Goal: Task Accomplishment & Management: Manage account settings

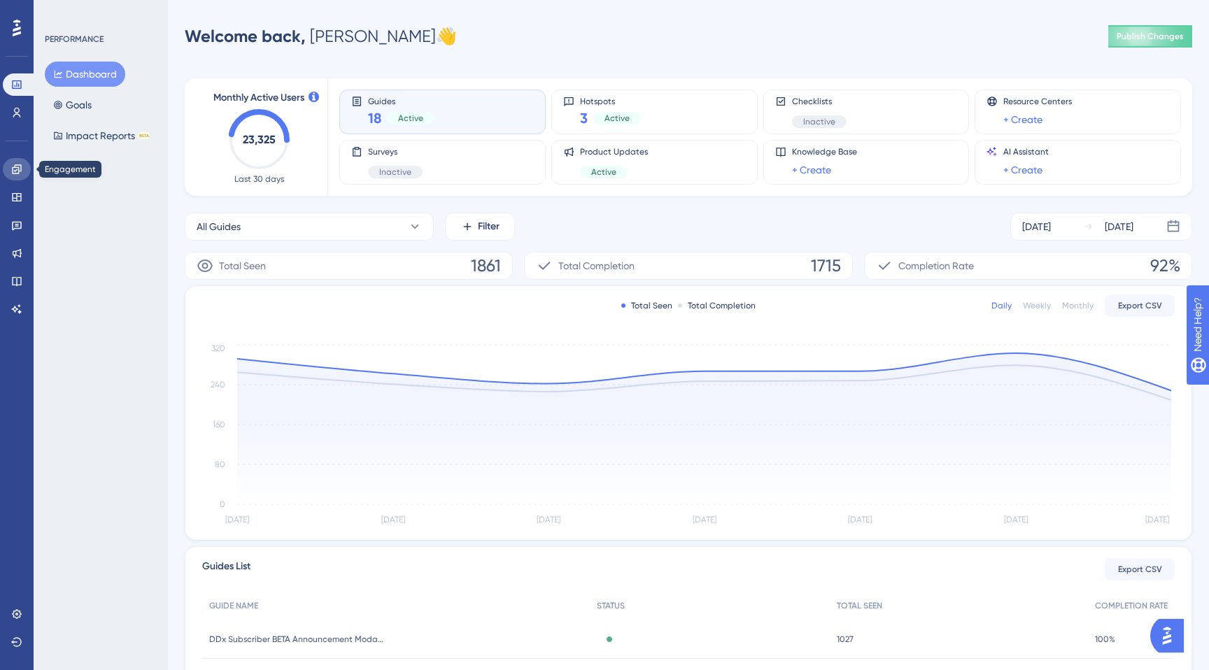
click at [21, 174] on icon at bounding box center [16, 169] width 11 height 11
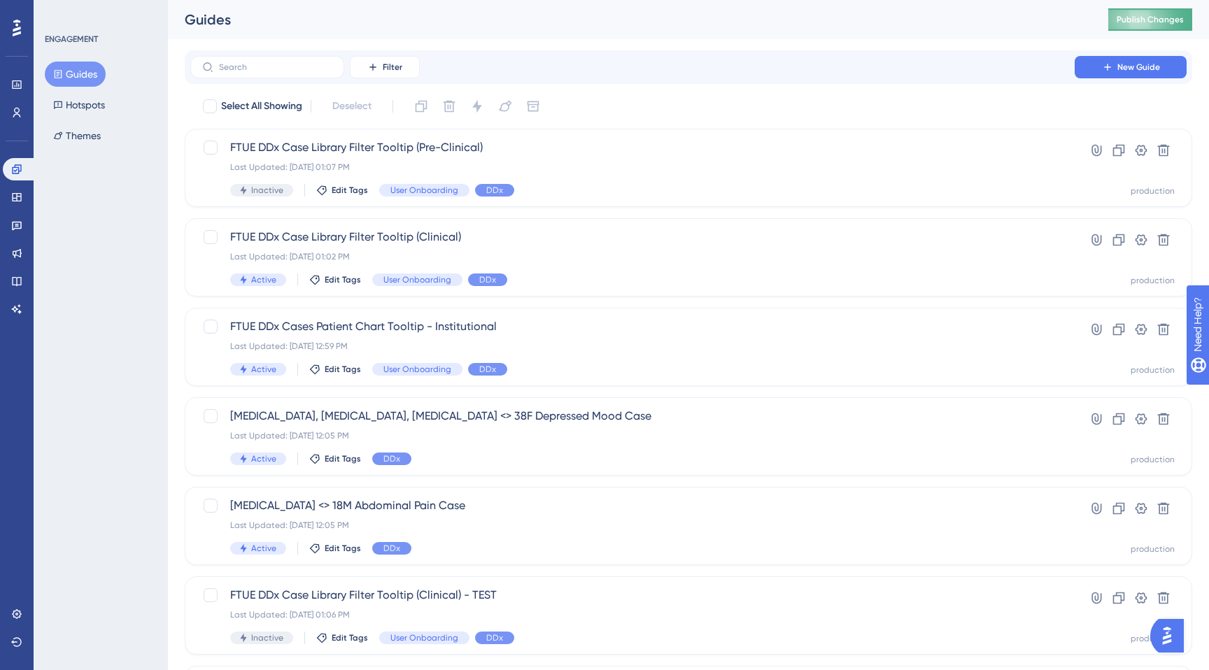
click at [1131, 29] on button "Publish Changes" at bounding box center [1150, 19] width 84 height 22
click at [327, 146] on span "FTUE DDx Case Library Filter Tooltip (Pre-Clinical)" at bounding box center [632, 147] width 805 height 17
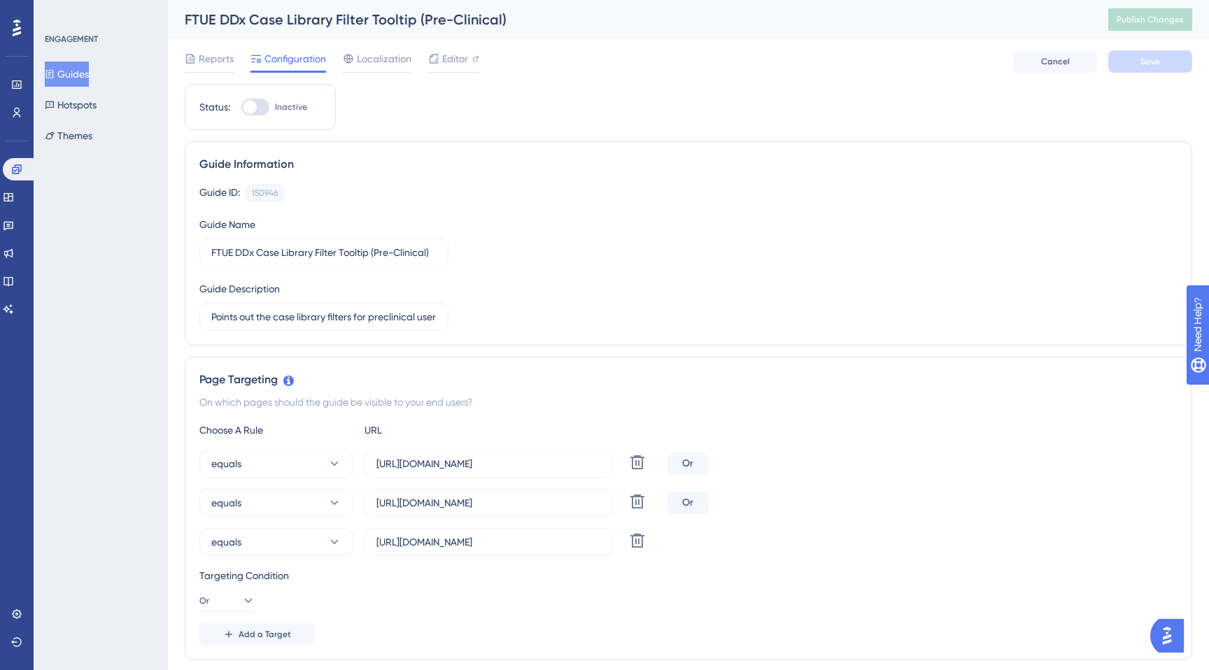
click at [248, 115] on div at bounding box center [255, 107] width 28 height 17
click at [241, 108] on input "Inactive" at bounding box center [241, 107] width 1 height 1
checkbox input "true"
click at [1160, 66] on button "Save" at bounding box center [1150, 61] width 84 height 22
click at [432, 64] on icon at bounding box center [433, 58] width 11 height 11
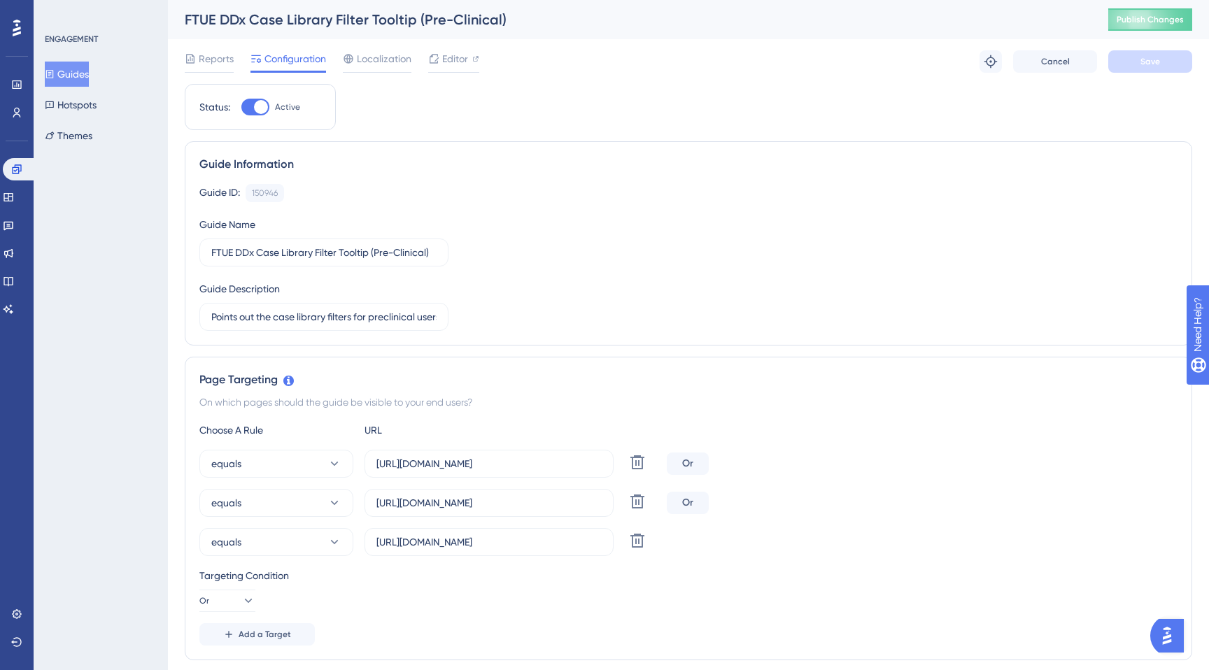
click at [80, 73] on button "Guides" at bounding box center [67, 74] width 44 height 25
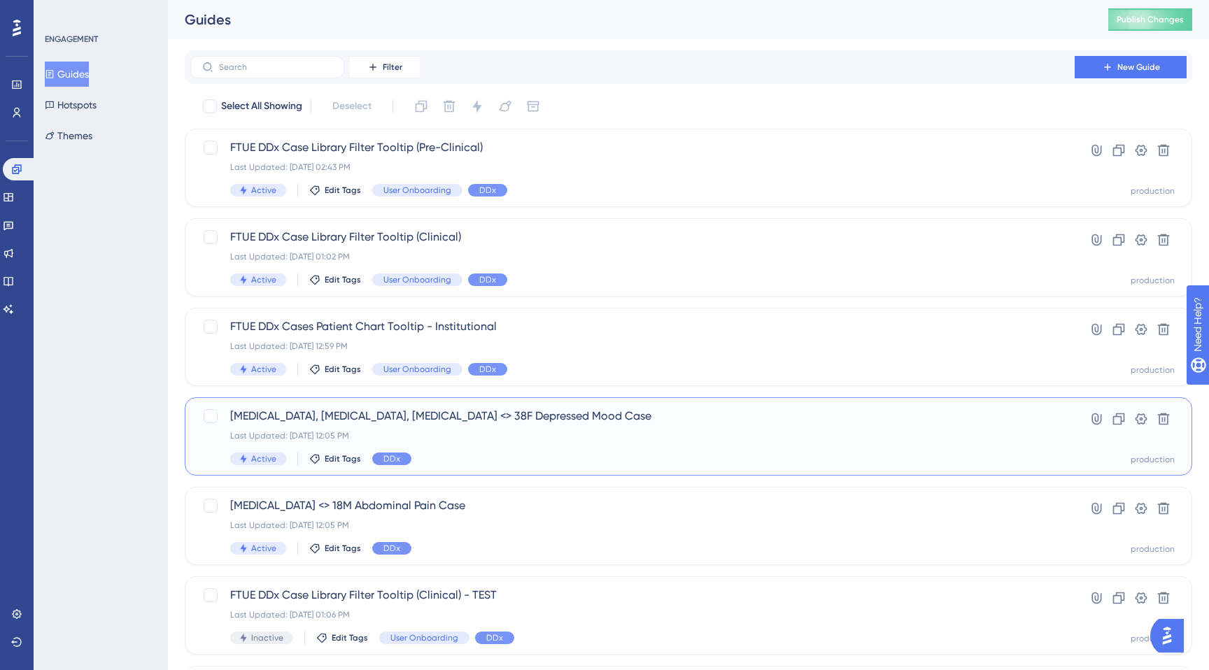
click at [526, 449] on div "SSRIs, SNRIs, Cyproheptadine <> 38F Depressed Mood Case Last Updated: Aug 29 20…" at bounding box center [632, 436] width 805 height 57
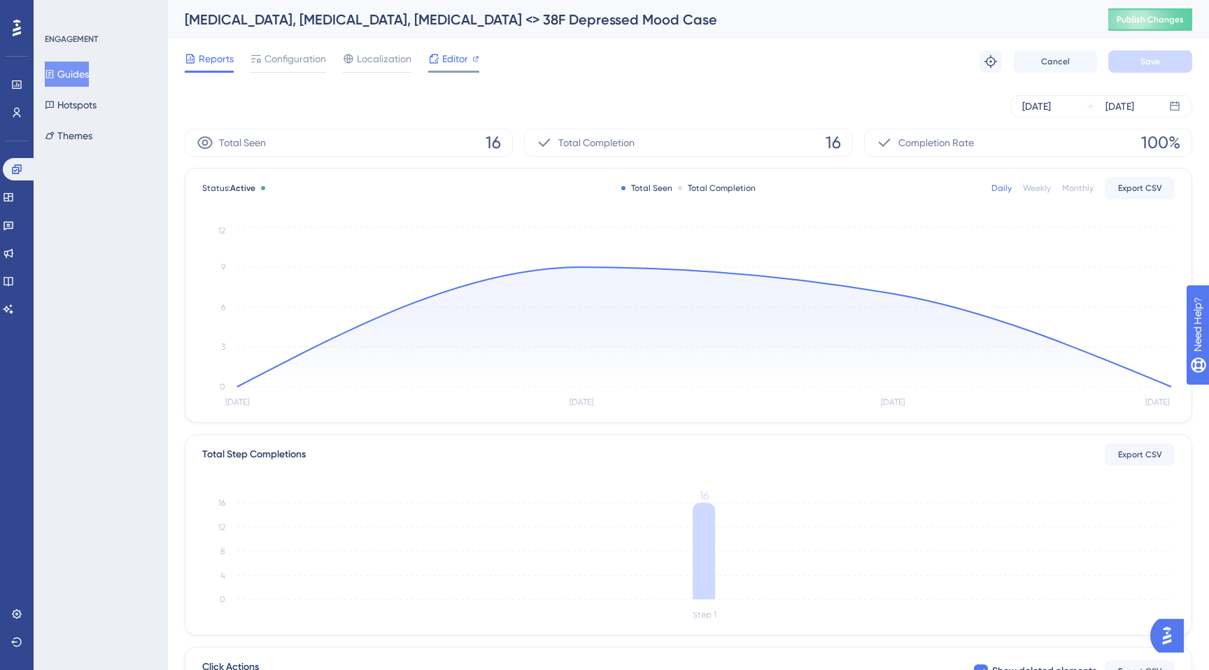
click at [441, 60] on div "Editor" at bounding box center [453, 58] width 51 height 17
click at [77, 68] on button "Guides" at bounding box center [67, 74] width 44 height 25
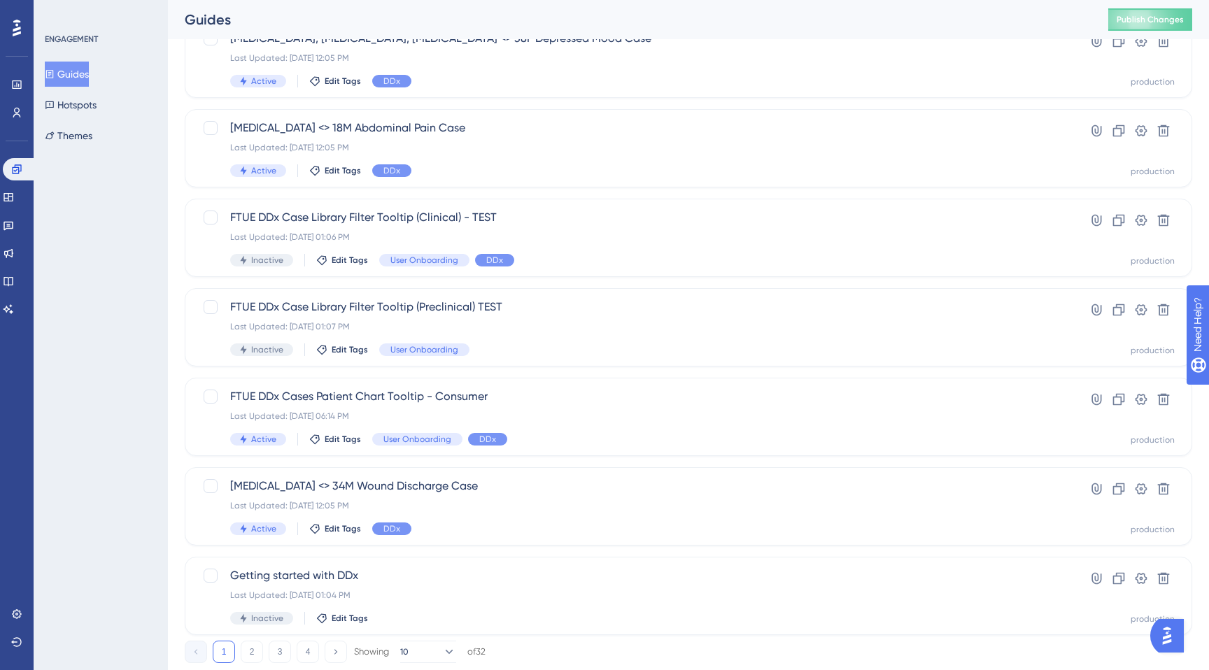
scroll to position [391, 0]
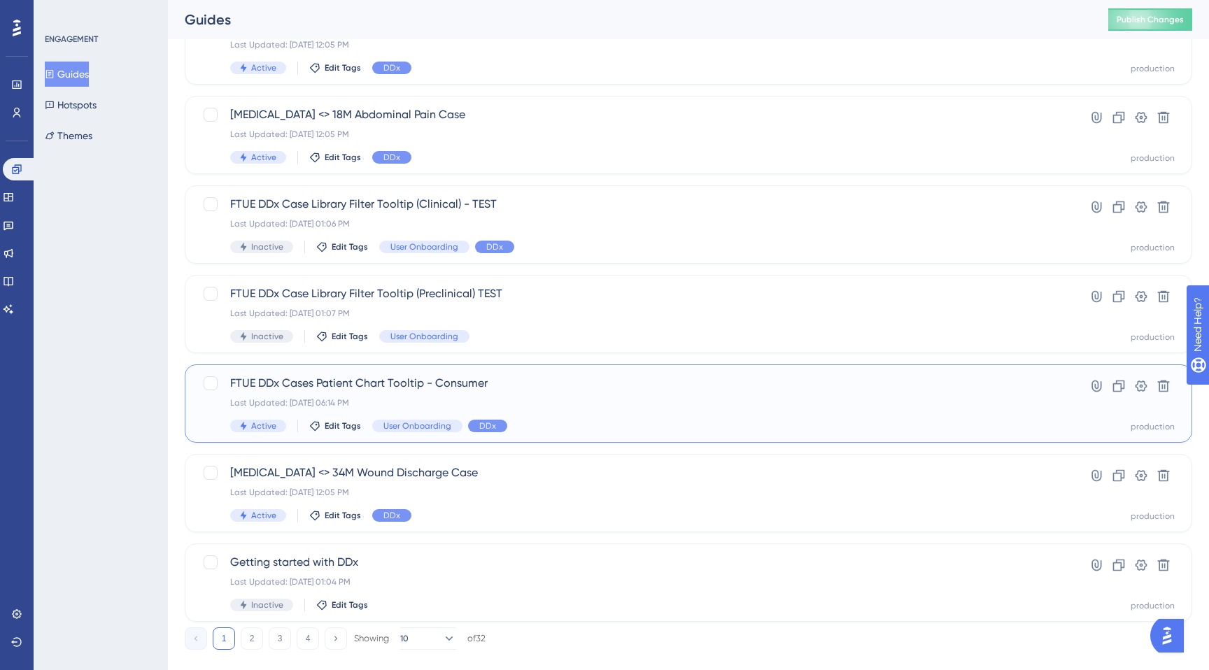
click at [207, 412] on div "FTUE DDx Cases Patient Chart Tooltip - Consumer Last Updated: Aug 28 2025, 06:1…" at bounding box center [618, 403] width 833 height 57
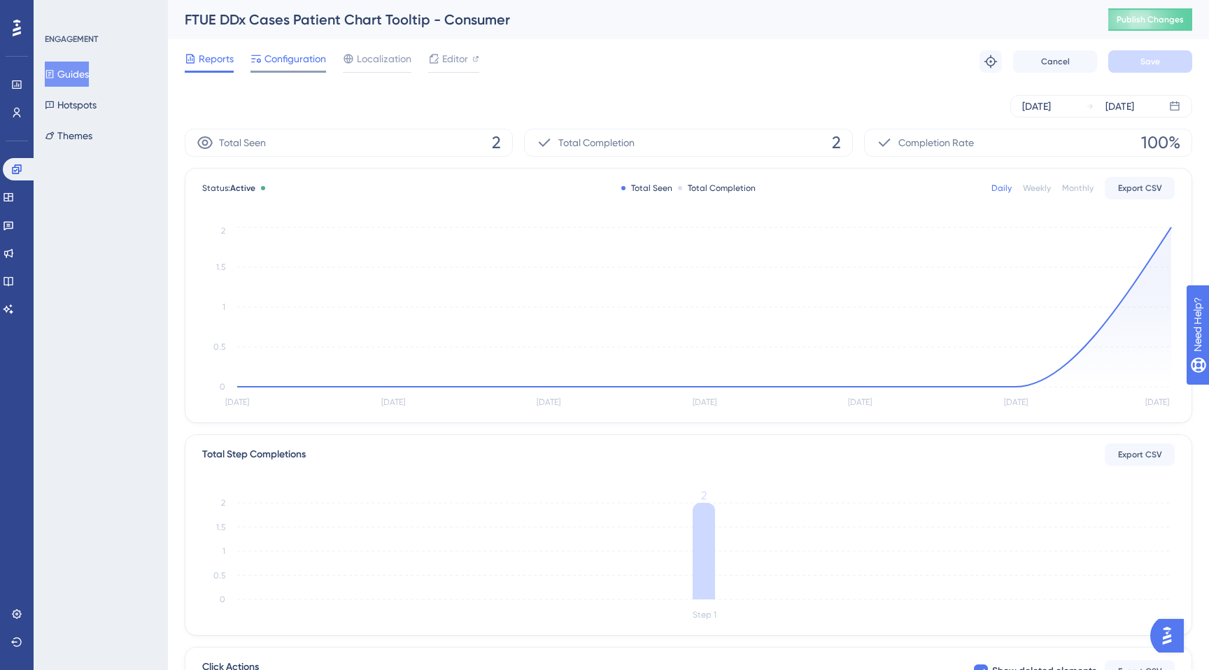
click at [285, 62] on span "Configuration" at bounding box center [295, 58] width 62 height 17
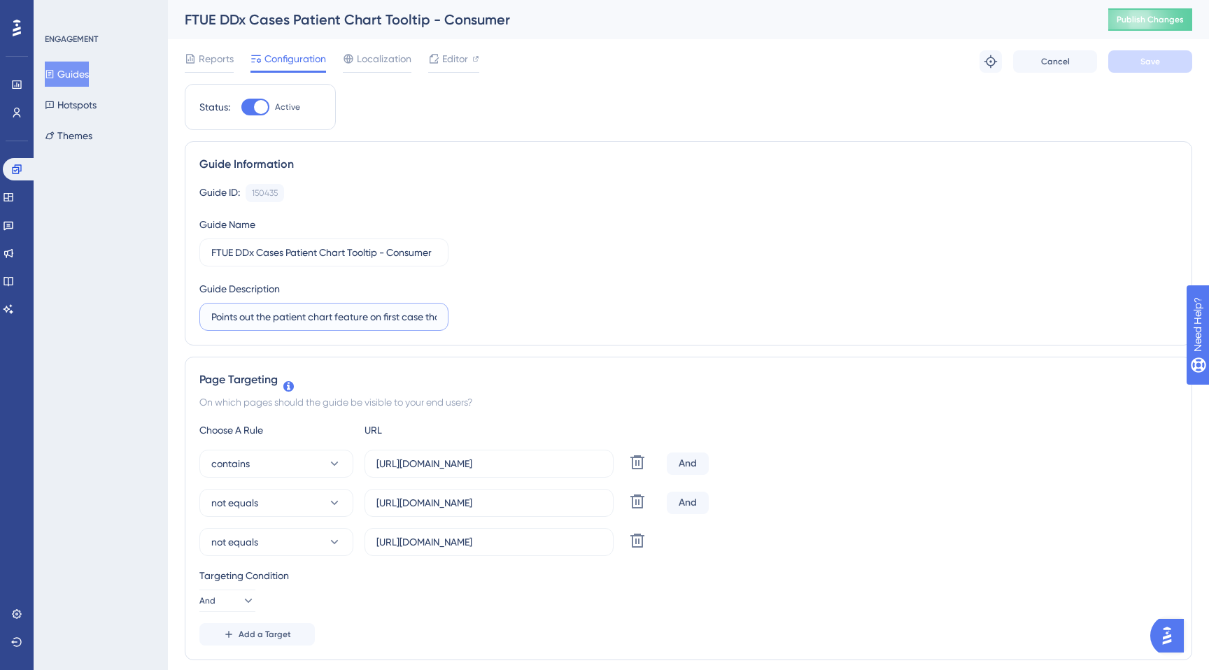
click at [244, 313] on input "Points out the patient chart feature on first case that's not the demo case." at bounding box center [323, 316] width 225 height 15
drag, startPoint x: 241, startPoint y: 315, endPoint x: 472, endPoint y: 355, distance: 235.1
click at [483, 302] on div "Guide ID: 150435 Copy Guide Name FTUE DDx Cases Patient Chart Tooltip - Consume…" at bounding box center [688, 257] width 978 height 147
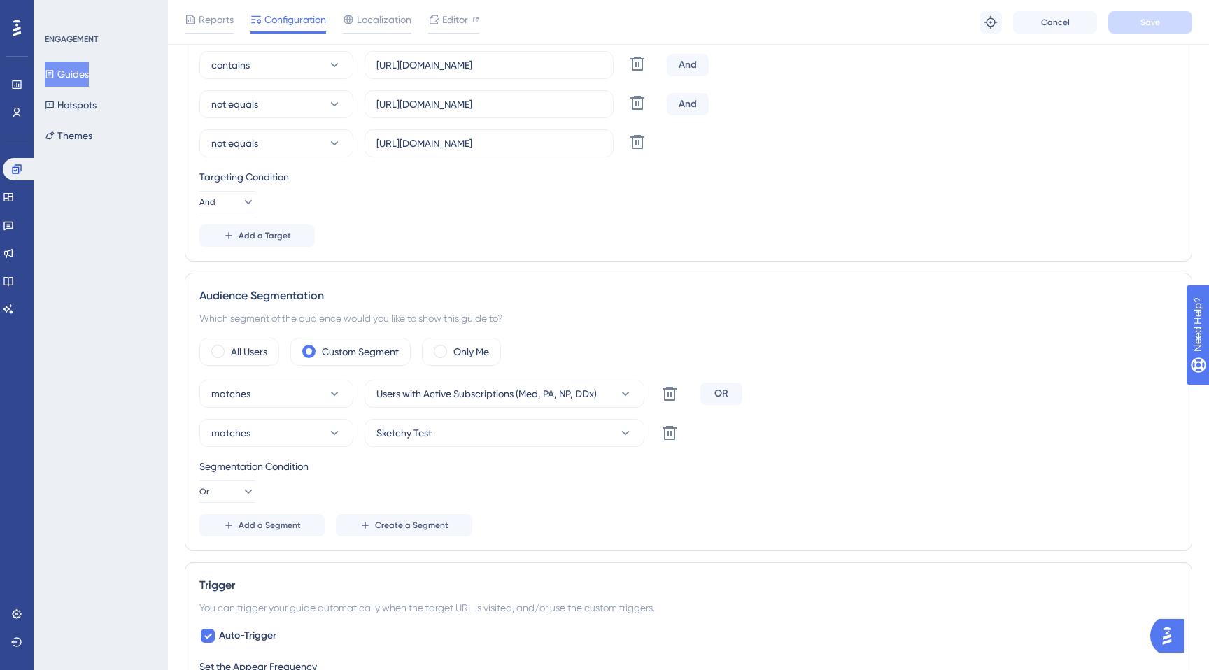
scroll to position [0, 0]
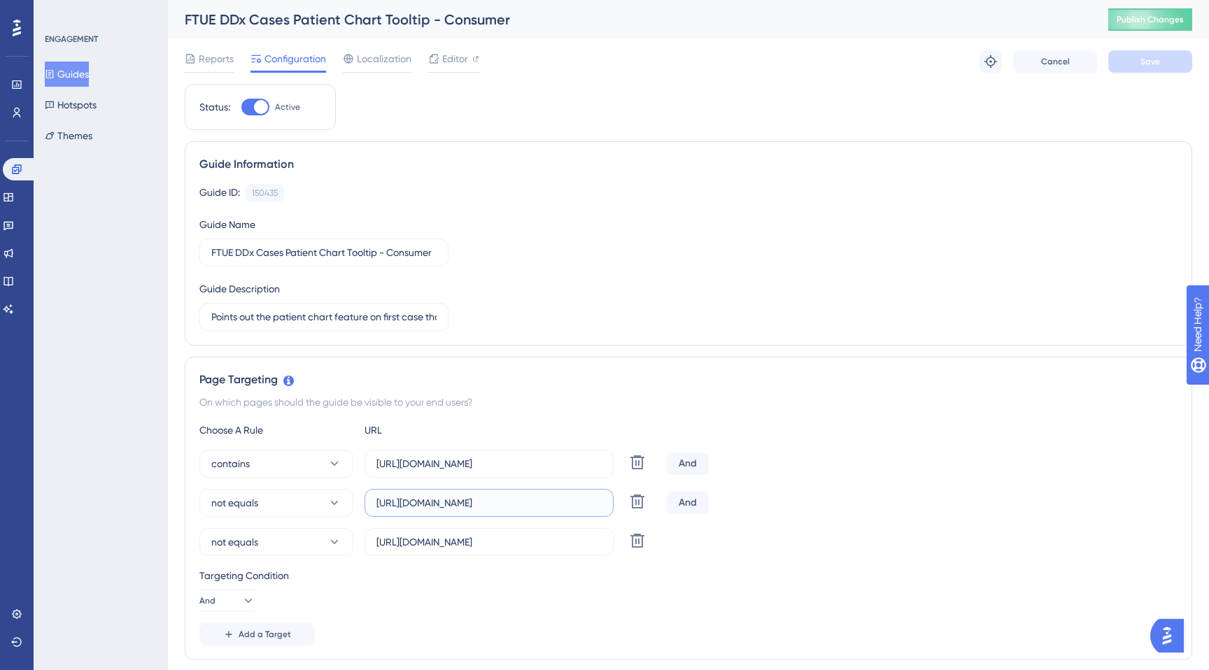
click at [428, 497] on input "https://app.sketchy.com/cases/bce7bbca-5b30-4a34-9cb0-b998eb43dce4" at bounding box center [488, 502] width 225 height 15
click at [544, 543] on input "https://app.sketchy.com/cases?status=All&search=" at bounding box center [488, 542] width 225 height 15
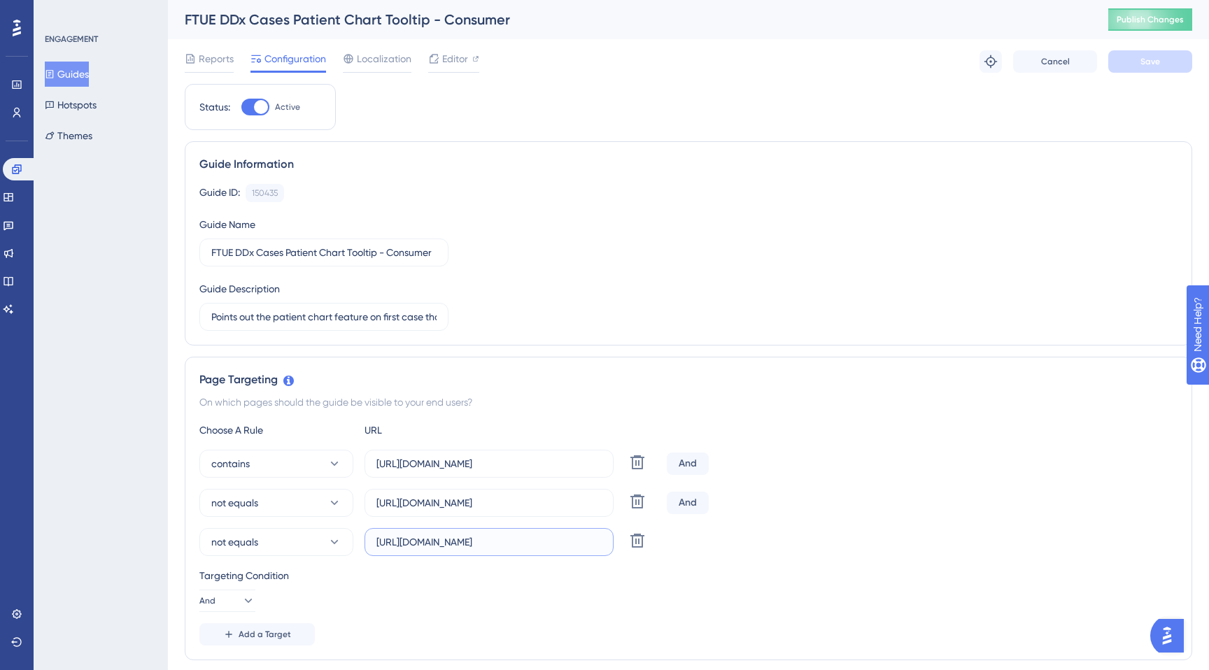
click at [544, 543] on input "https://app.sketchy.com/cases?status=All&search=" at bounding box center [488, 542] width 225 height 15
click at [76, 78] on button "Guides" at bounding box center [67, 74] width 44 height 25
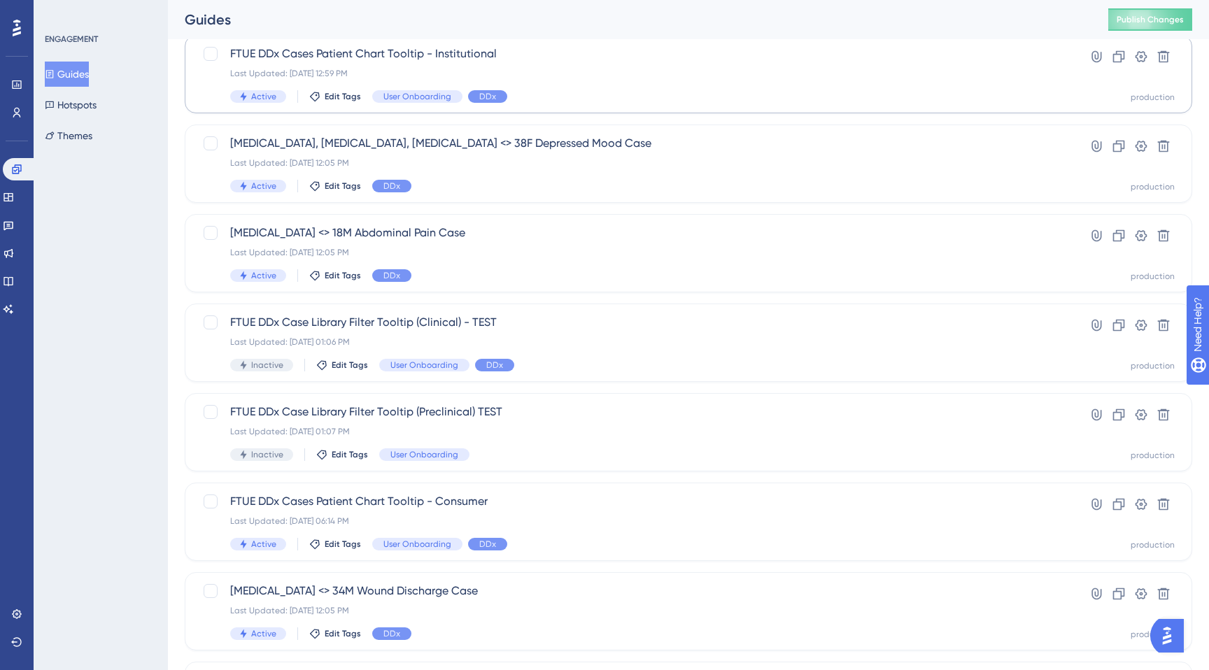
scroll to position [325, 0]
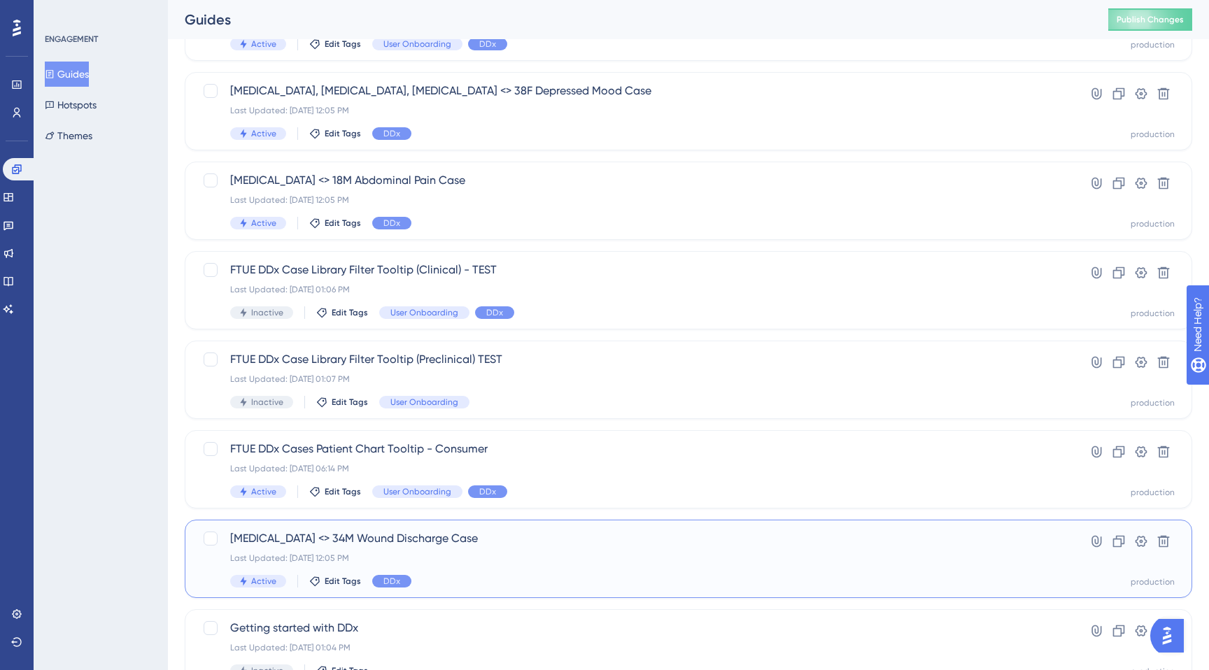
click at [258, 546] on span "Pseudomonas aeruginosa <> 34M Wound Discharge Case" at bounding box center [632, 538] width 805 height 17
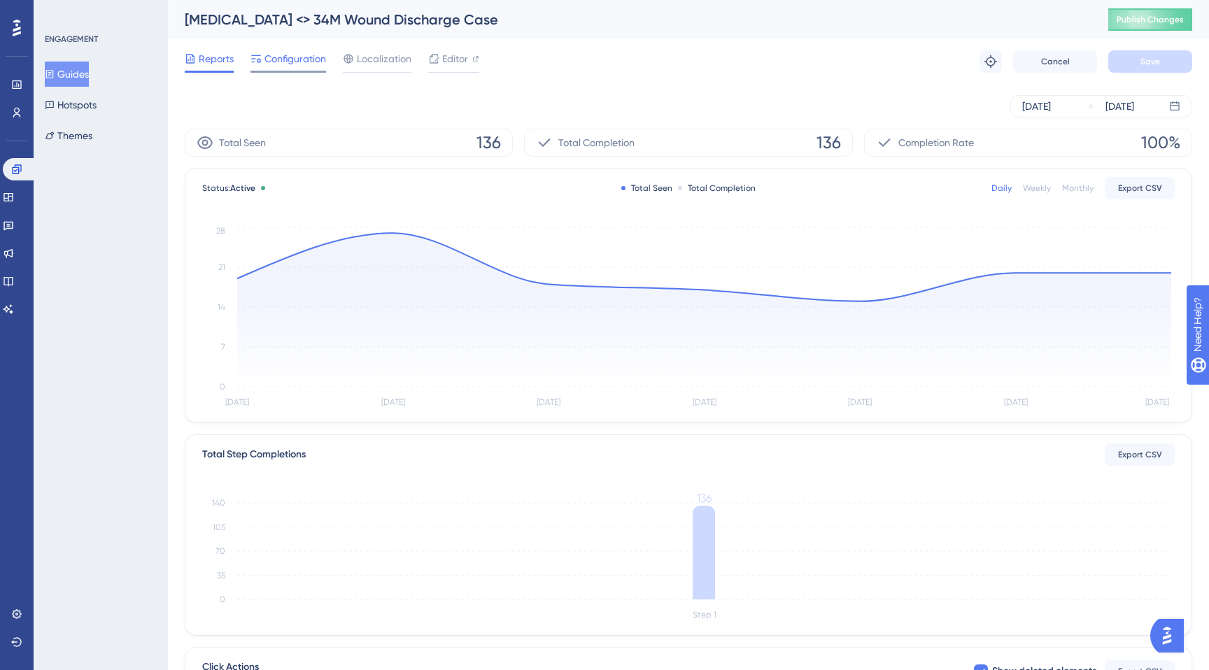
click at [307, 59] on span "Configuration" at bounding box center [295, 58] width 62 height 17
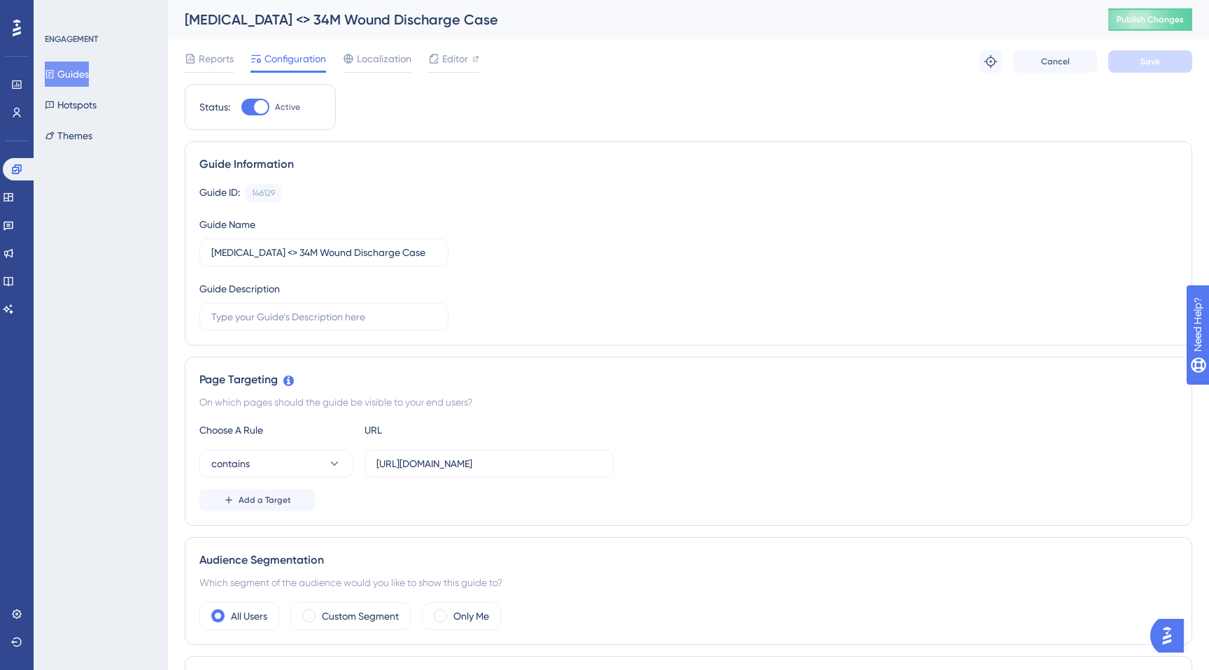
click at [62, 82] on button "Guides" at bounding box center [67, 74] width 44 height 25
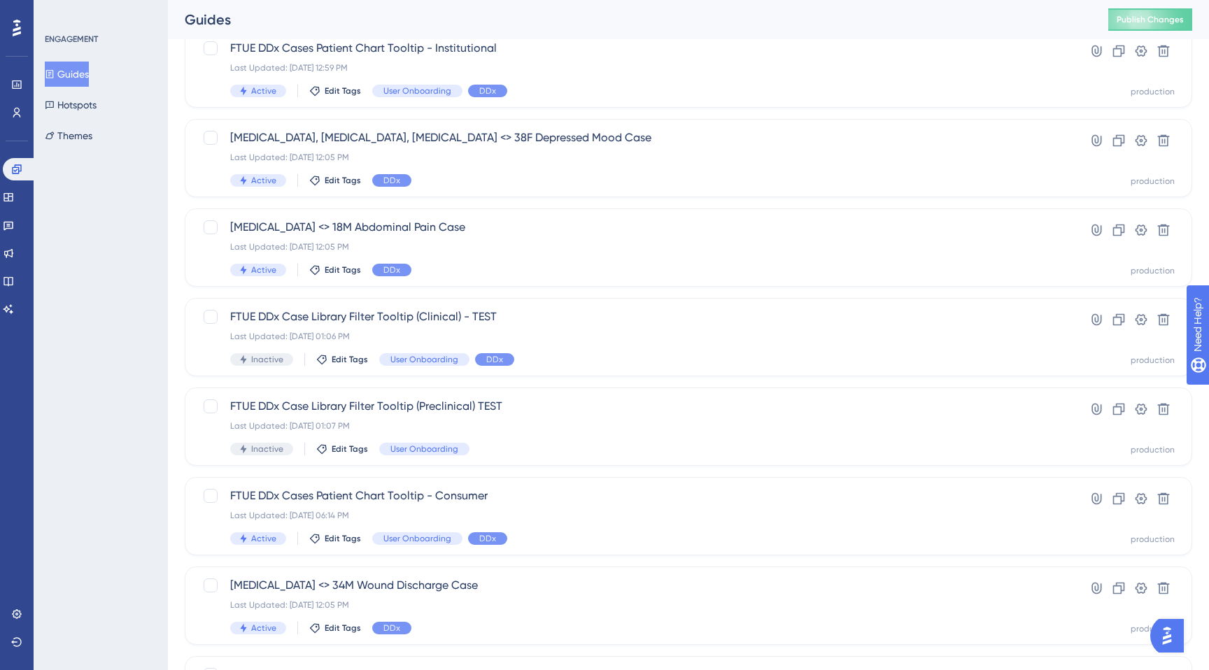
scroll to position [309, 0]
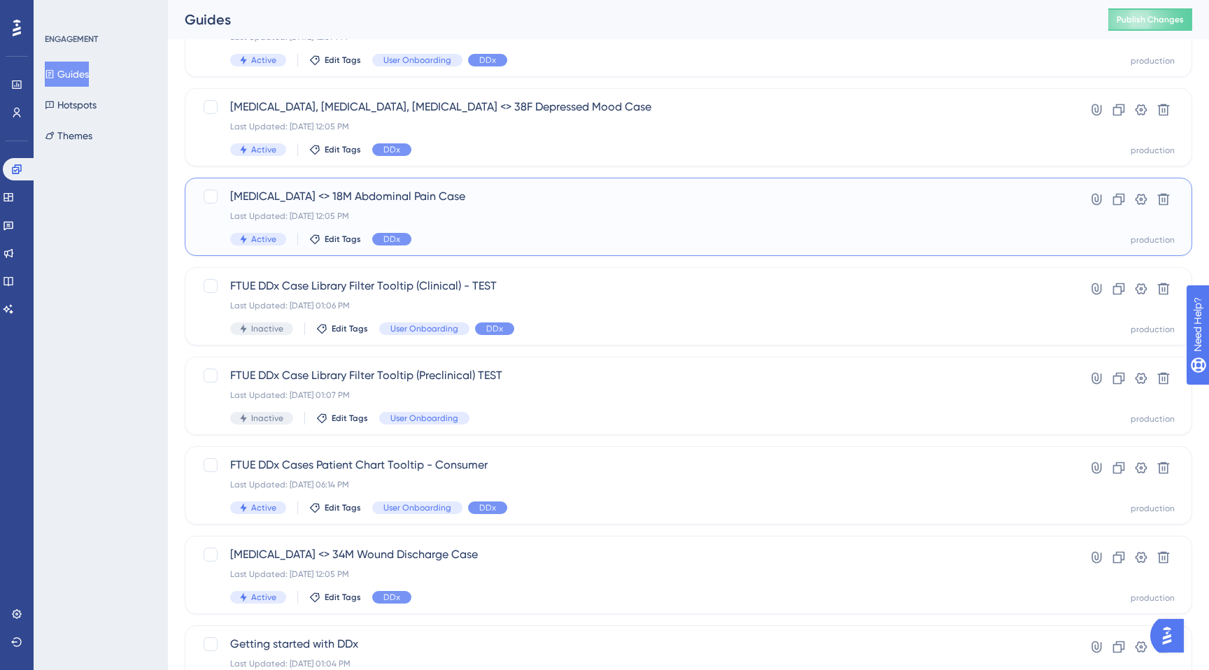
click at [586, 223] on div "Appendectomy <> 18M Abdominal Pain Case Last Updated: Aug 29 2025, 12:05 PM Act…" at bounding box center [632, 216] width 805 height 57
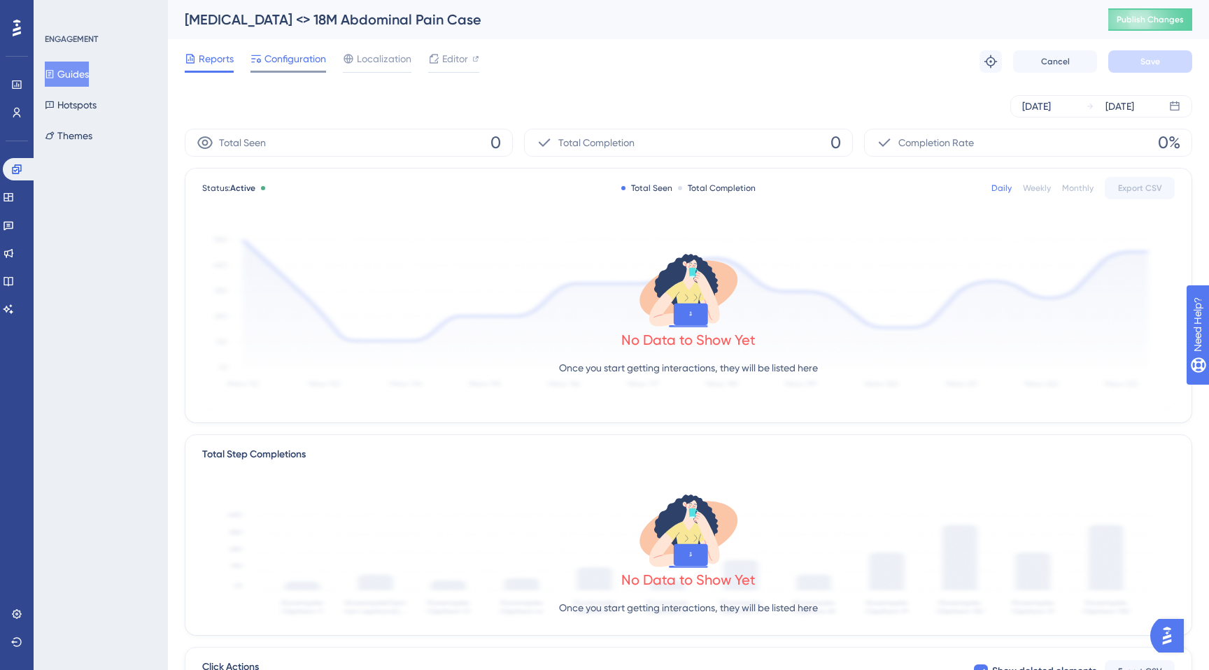
click at [269, 51] on span "Configuration" at bounding box center [295, 58] width 62 height 17
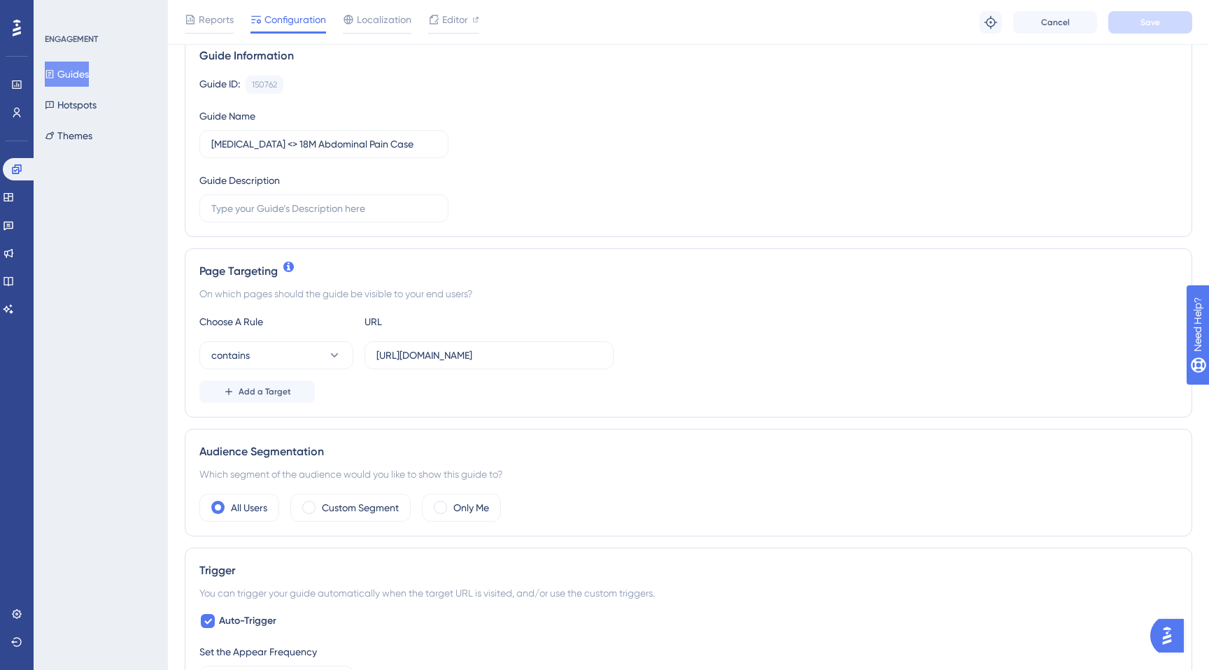
scroll to position [400, 0]
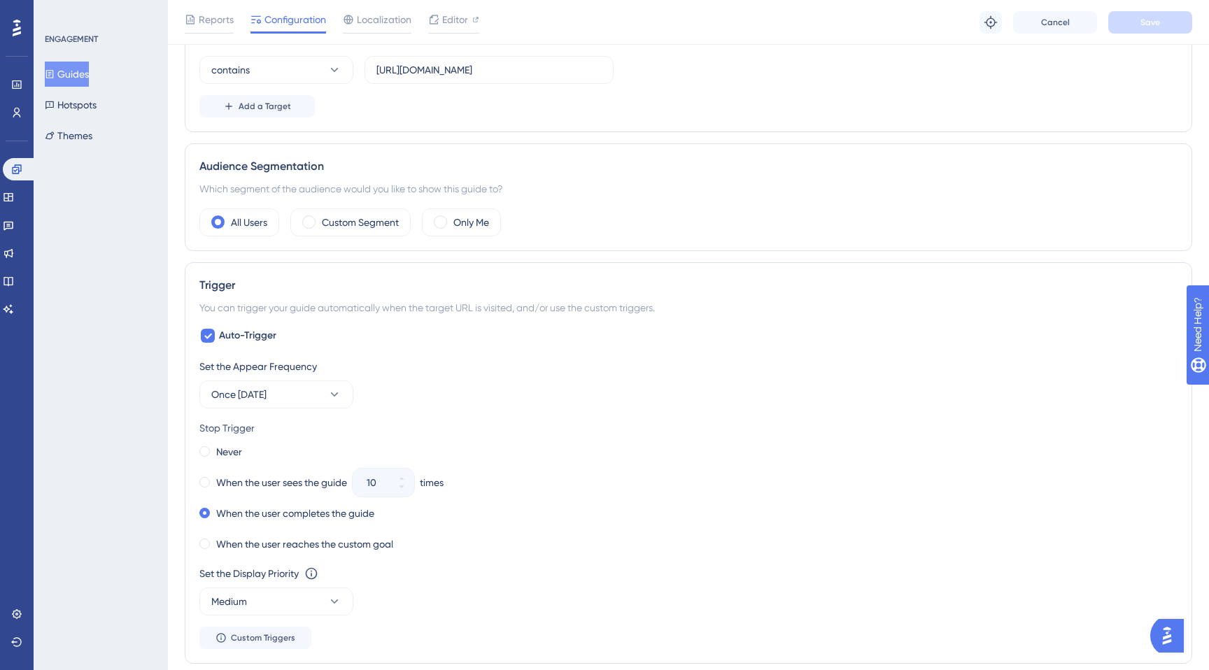
click at [87, 73] on button "Guides" at bounding box center [67, 74] width 44 height 25
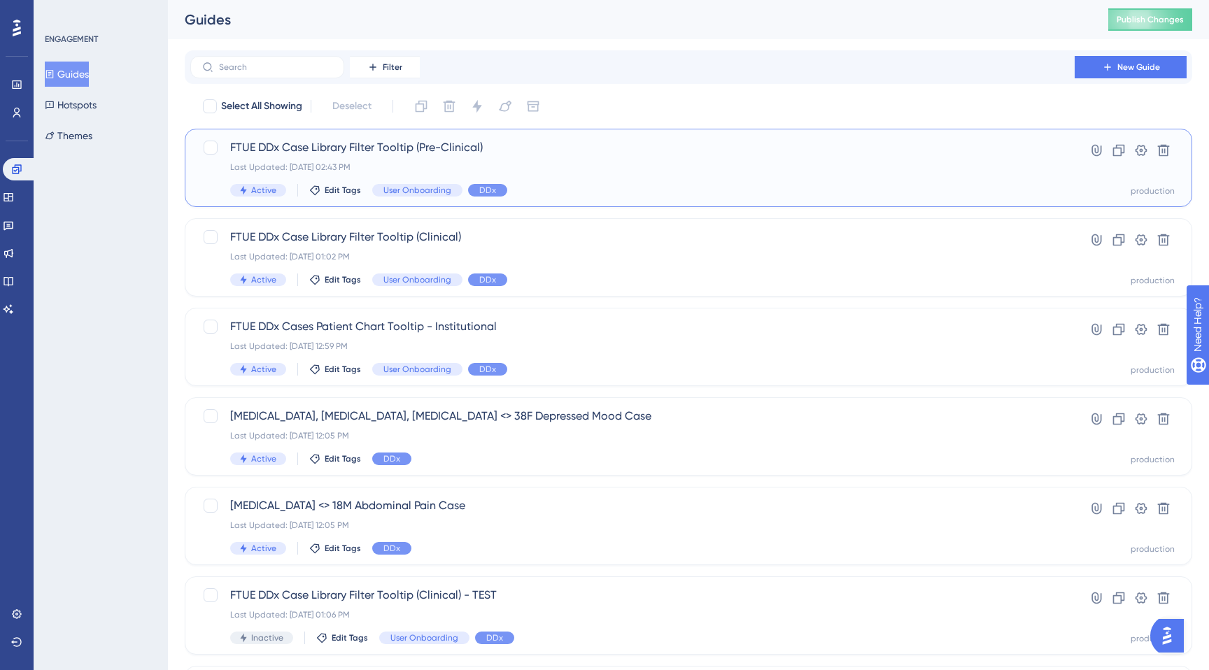
click at [361, 160] on div "FTUE DDx Case Library Filter Tooltip (Pre-Clinical) Last Updated: Aug 29 2025, …" at bounding box center [632, 167] width 805 height 57
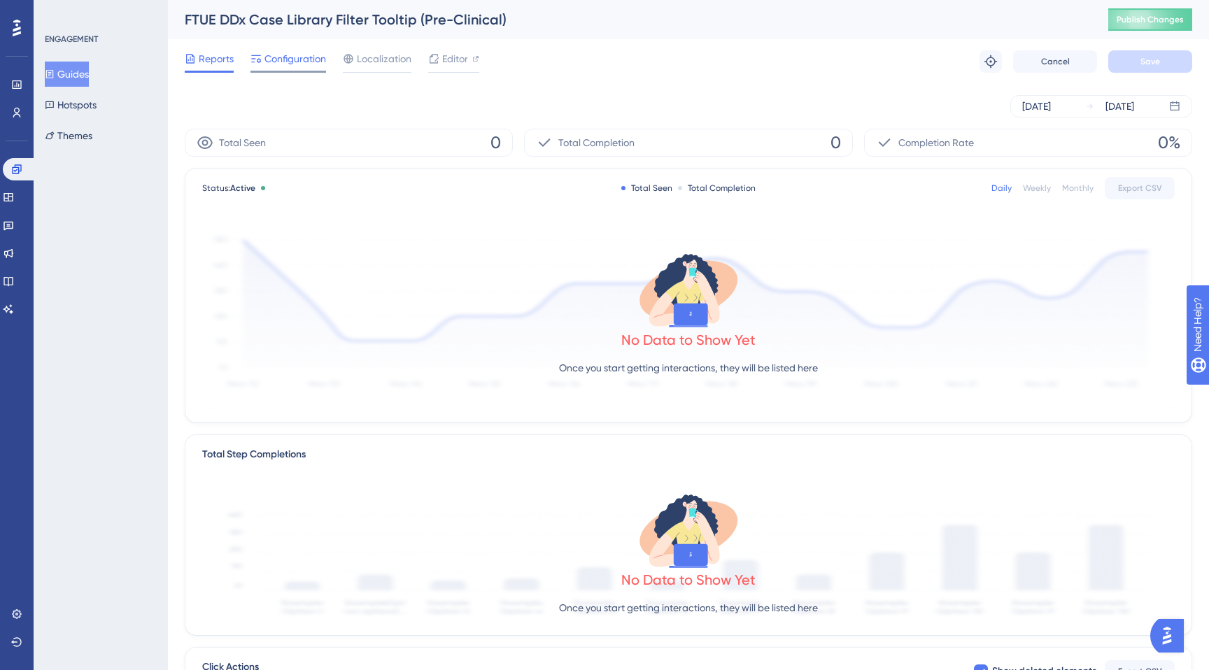
click at [295, 60] on span "Configuration" at bounding box center [295, 58] width 62 height 17
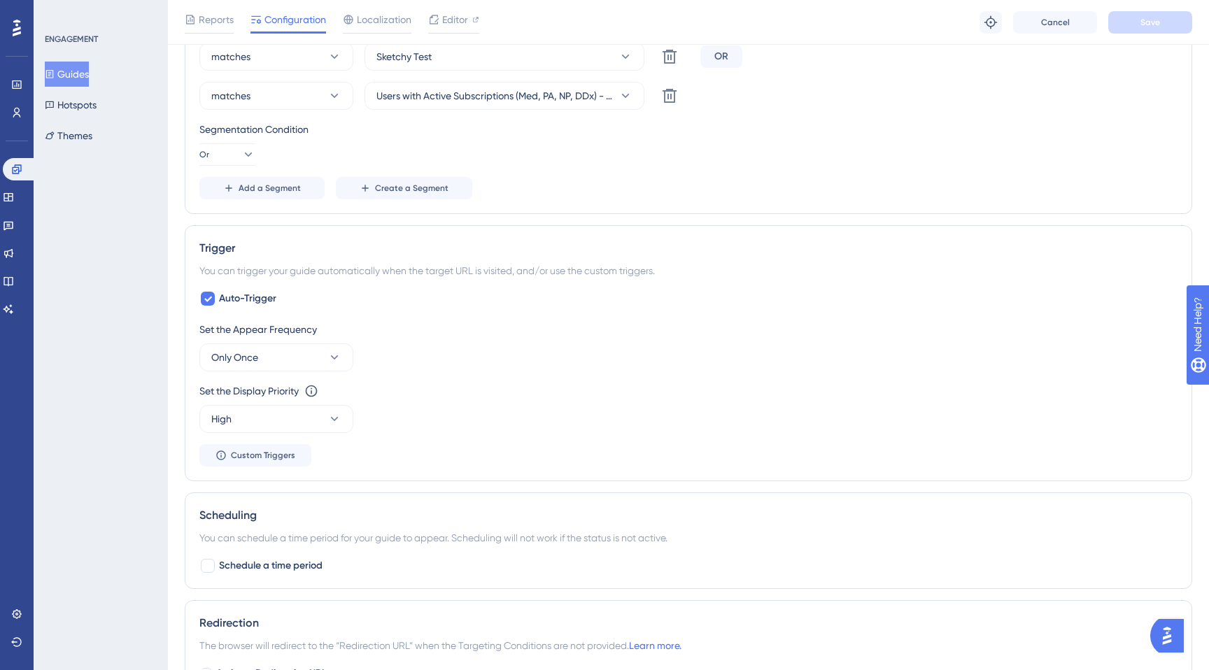
scroll to position [821, 0]
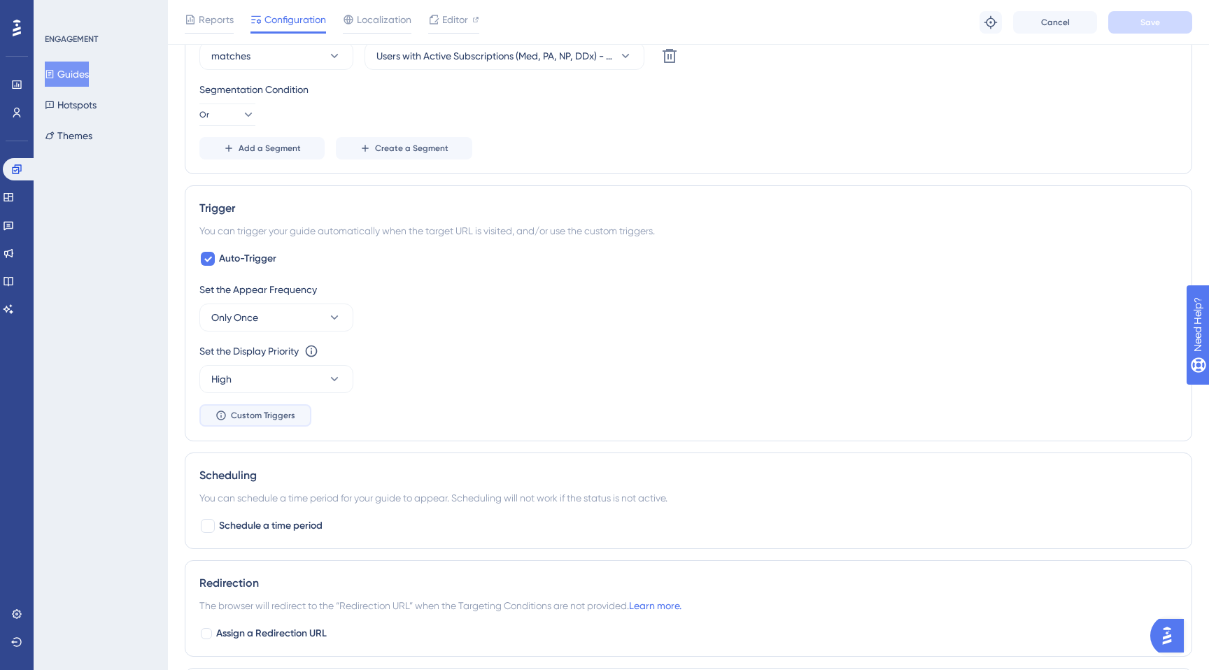
click at [248, 418] on span "Custom Triggers" at bounding box center [263, 415] width 64 height 11
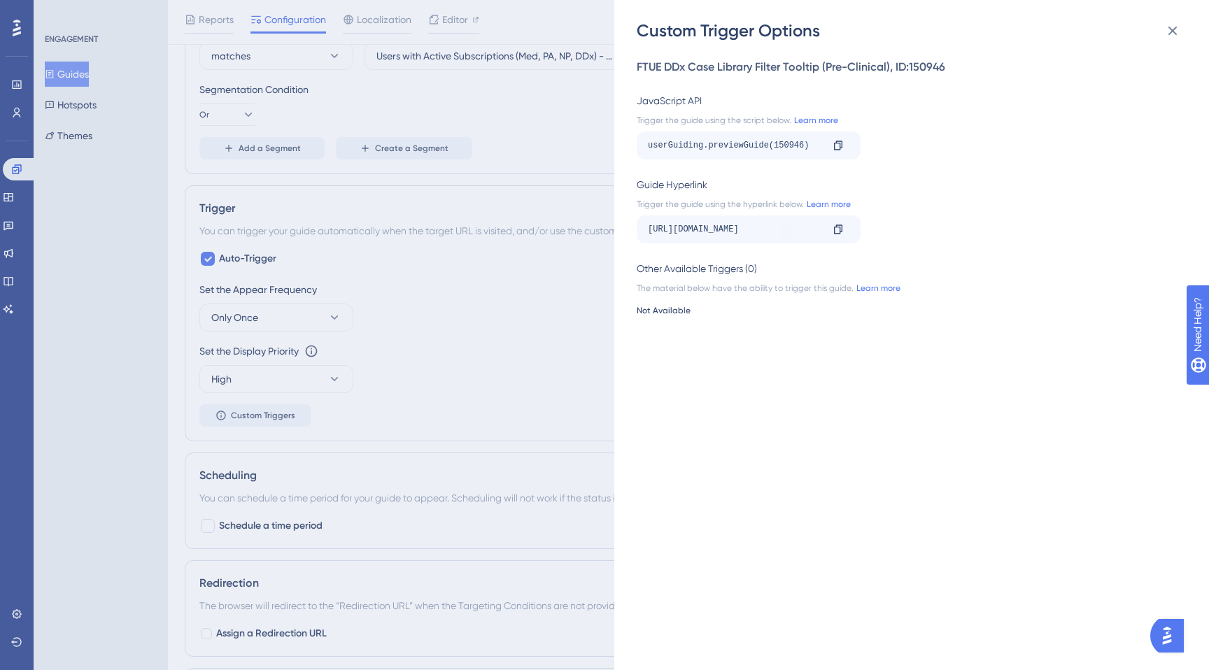
click at [733, 234] on div "https://app.sketchy.com/cases?search=&tags=&status=All&progress=&timeFilters=&c…" at bounding box center [735, 229] width 174 height 22
click at [838, 231] on icon at bounding box center [838, 229] width 11 height 11
click at [1175, 23] on icon at bounding box center [1172, 30] width 17 height 17
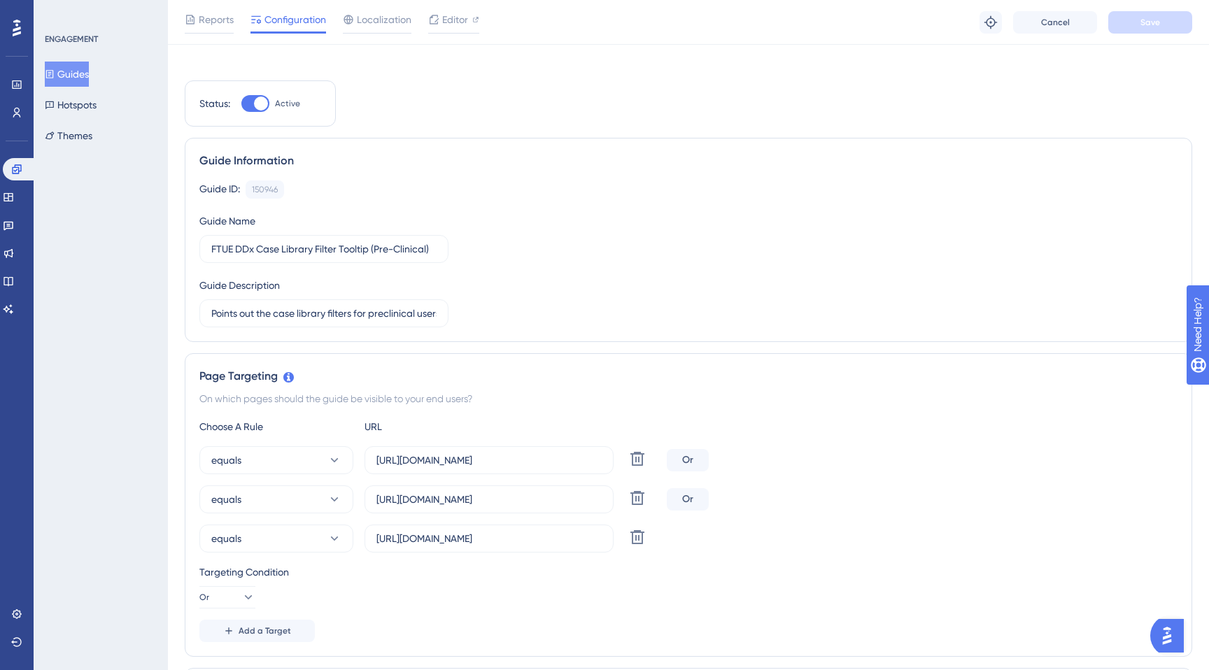
scroll to position [0, 0]
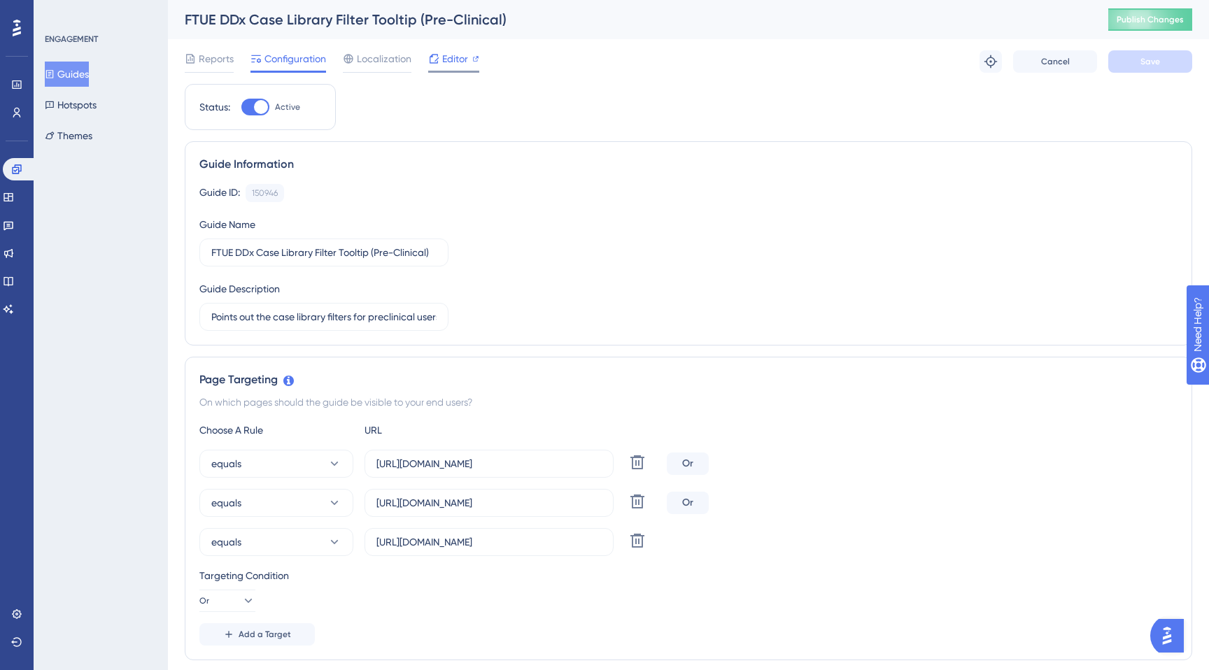
click at [453, 64] on span "Editor" at bounding box center [455, 58] width 26 height 17
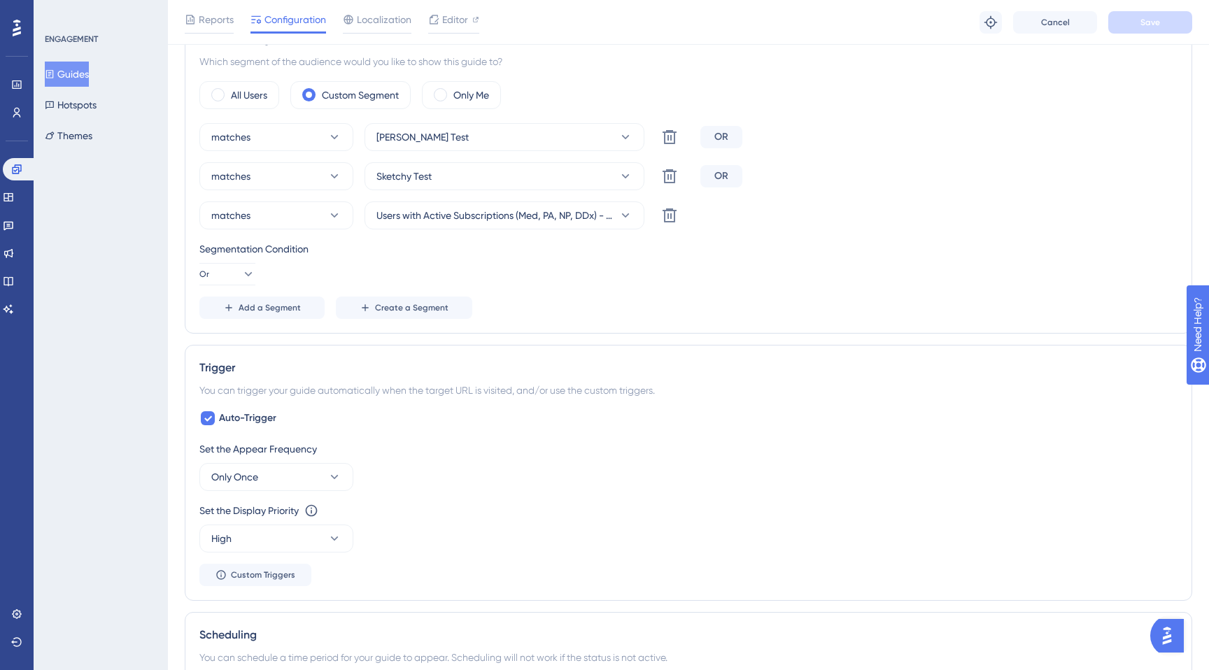
scroll to position [650, 0]
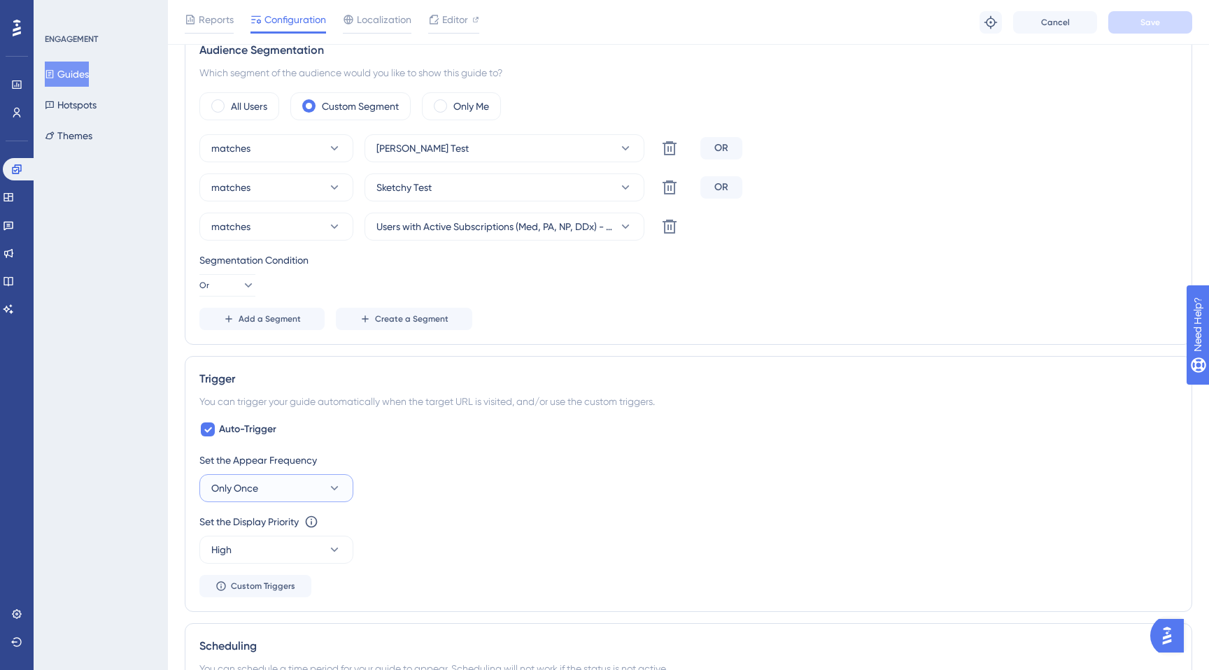
click at [293, 494] on button "Only Once" at bounding box center [276, 488] width 154 height 28
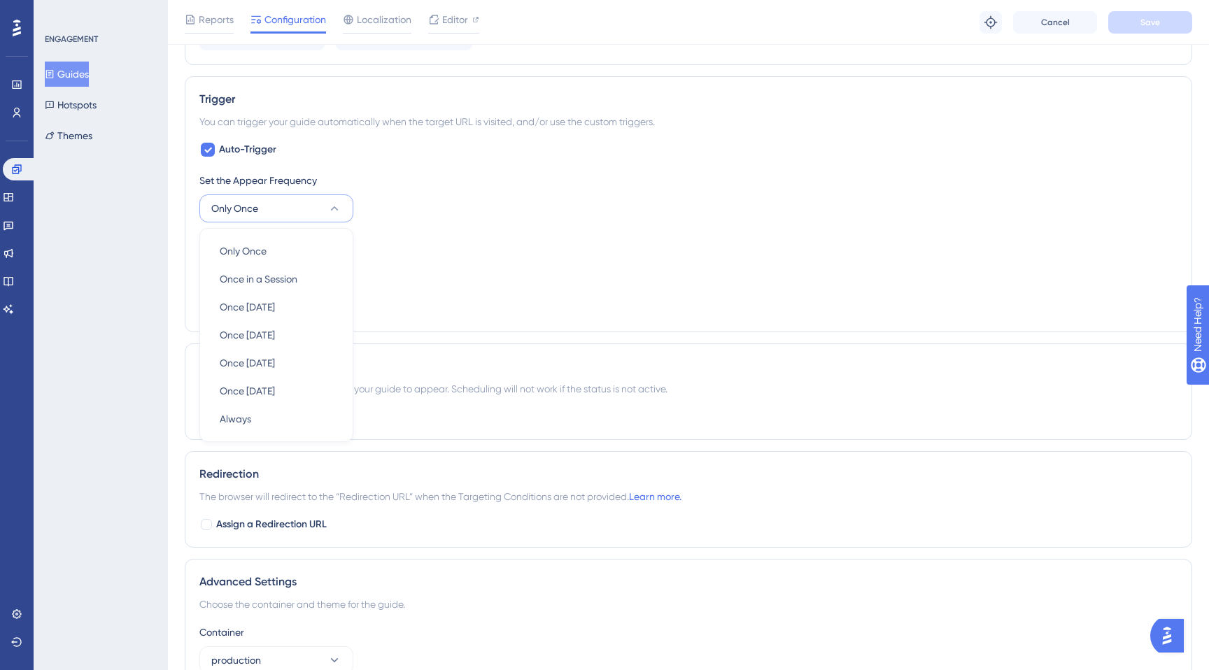
click at [393, 273] on div "Set the Display Priority This option will set the display priority between auto…" at bounding box center [688, 259] width 978 height 50
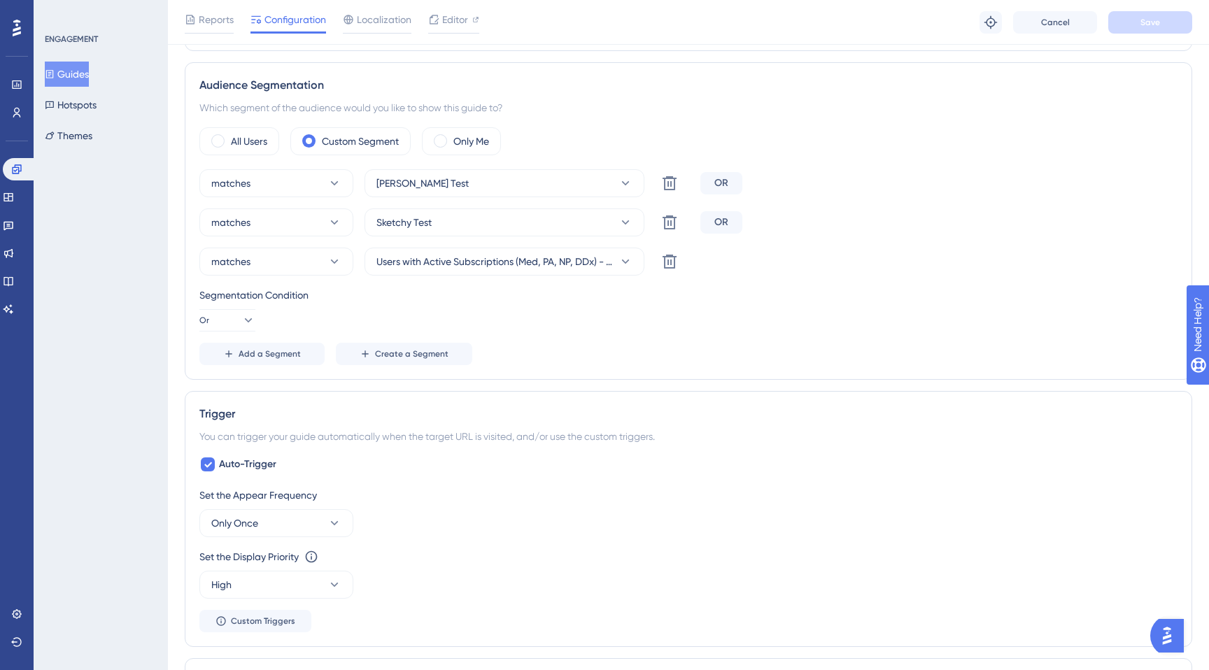
scroll to position [637, 0]
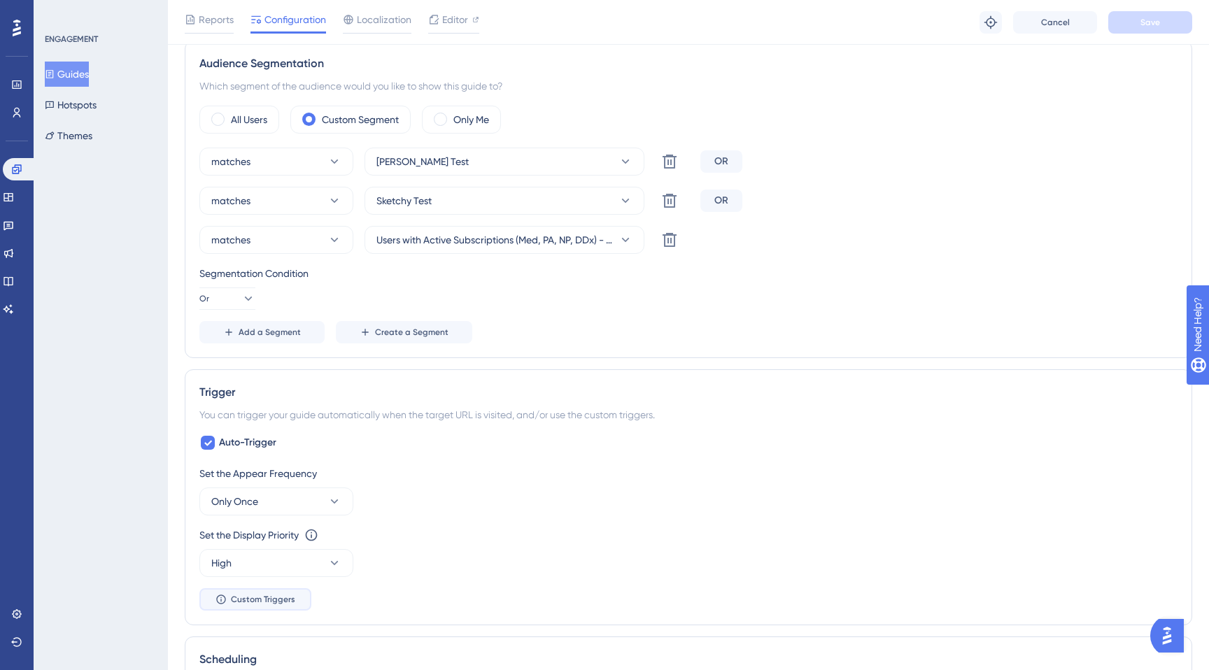
click at [265, 604] on span "Custom Triggers" at bounding box center [263, 599] width 64 height 11
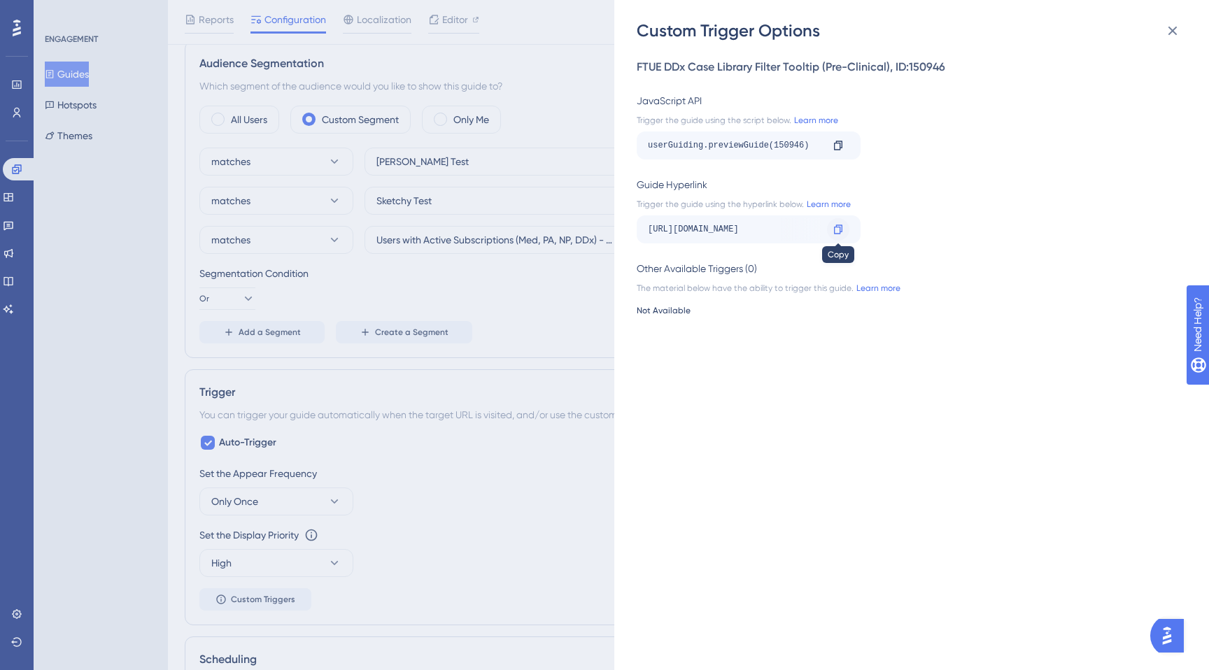
click at [840, 230] on icon at bounding box center [838, 229] width 11 height 11
click at [1166, 37] on icon at bounding box center [1172, 30] width 17 height 17
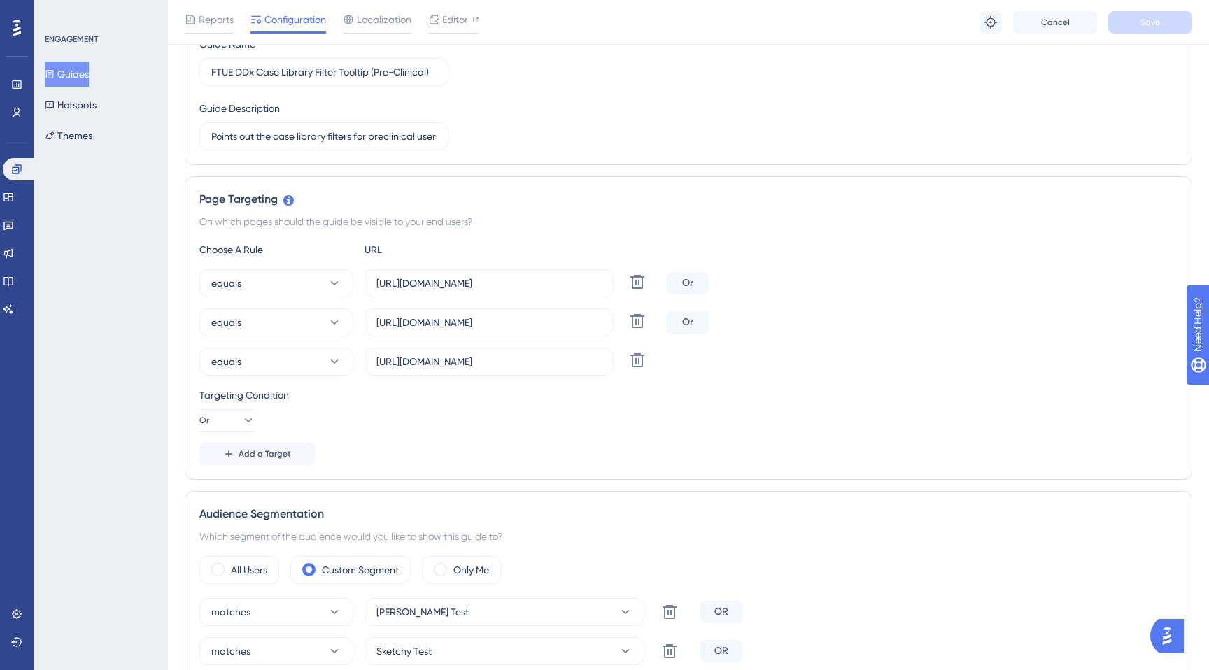
scroll to position [129, 0]
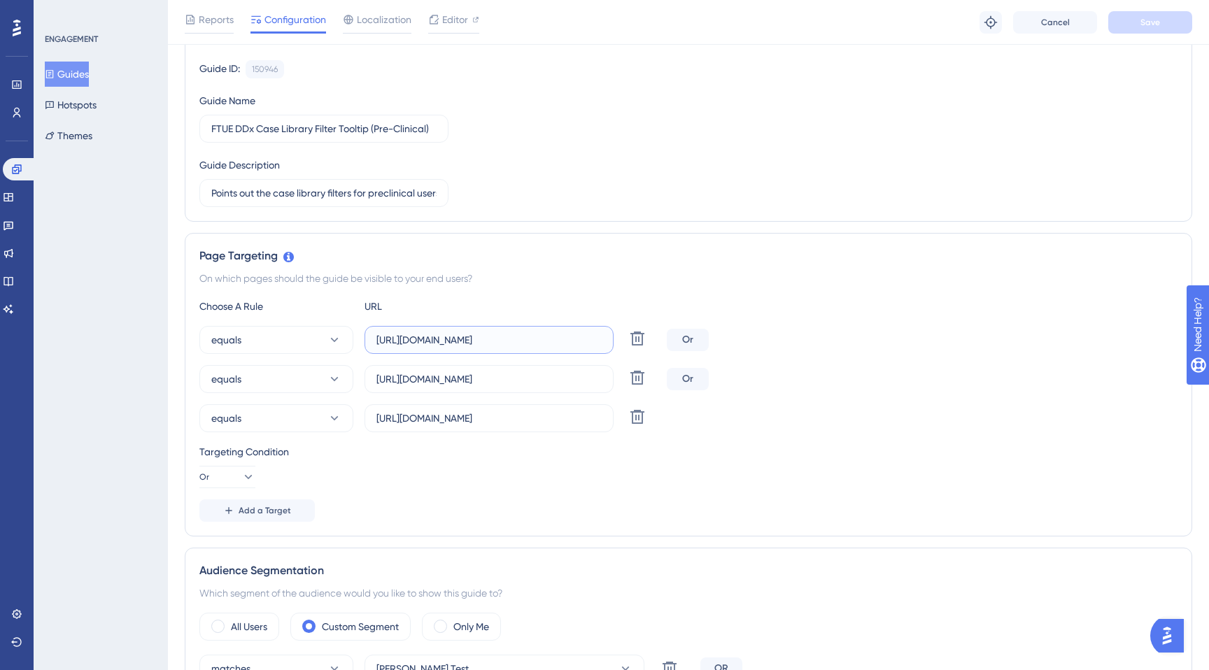
click at [495, 346] on input "https://app.sketchy.com/cases" at bounding box center [488, 339] width 225 height 15
click at [495, 343] on input "https://app.sketchy.com/cases" at bounding box center [488, 339] width 225 height 15
click at [494, 342] on input "https://app.sketchy.com/cases" at bounding box center [488, 339] width 225 height 15
type input "https://app.sketchy.com/cases"
click at [839, 316] on div "Choose A Rule URL equals https://app.sketchy.com/cases Delete Or equals https:/…" at bounding box center [688, 410] width 978 height 224
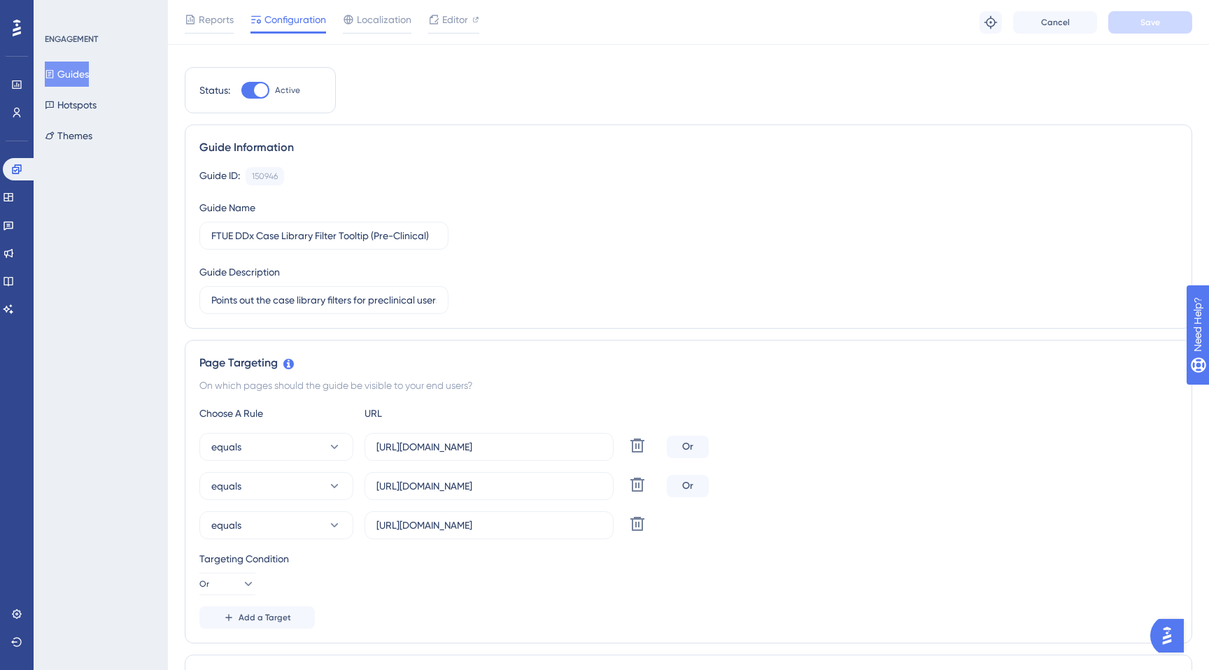
scroll to position [0, 0]
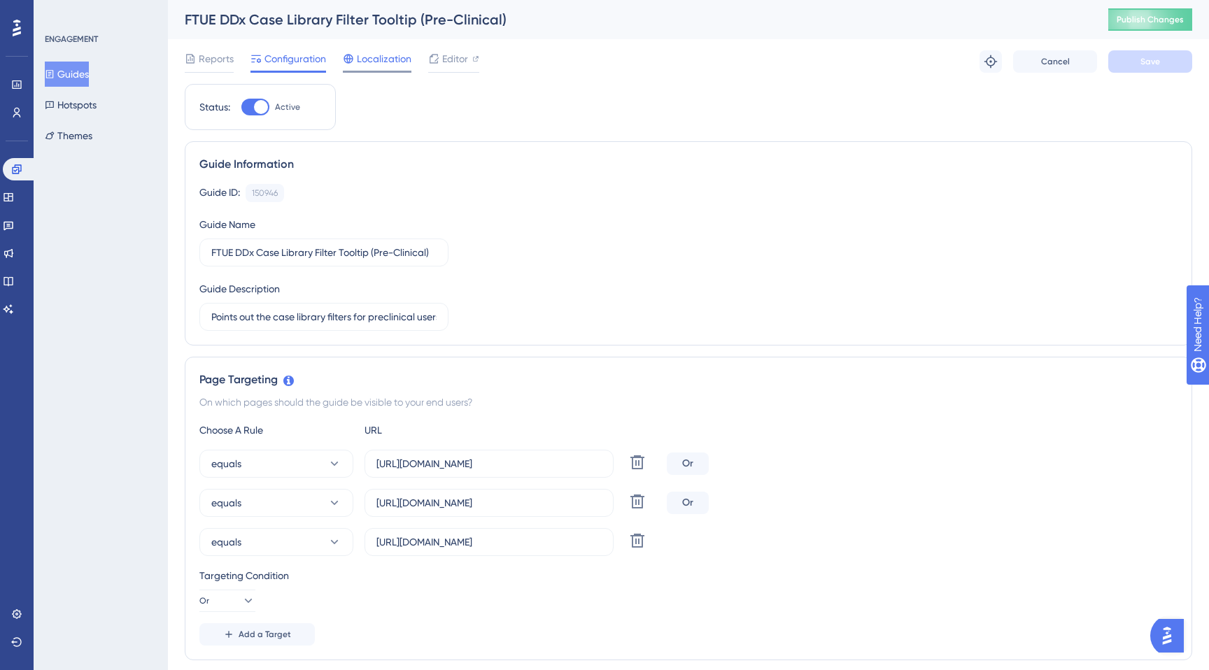
click at [392, 69] on div "Localization" at bounding box center [377, 61] width 69 height 22
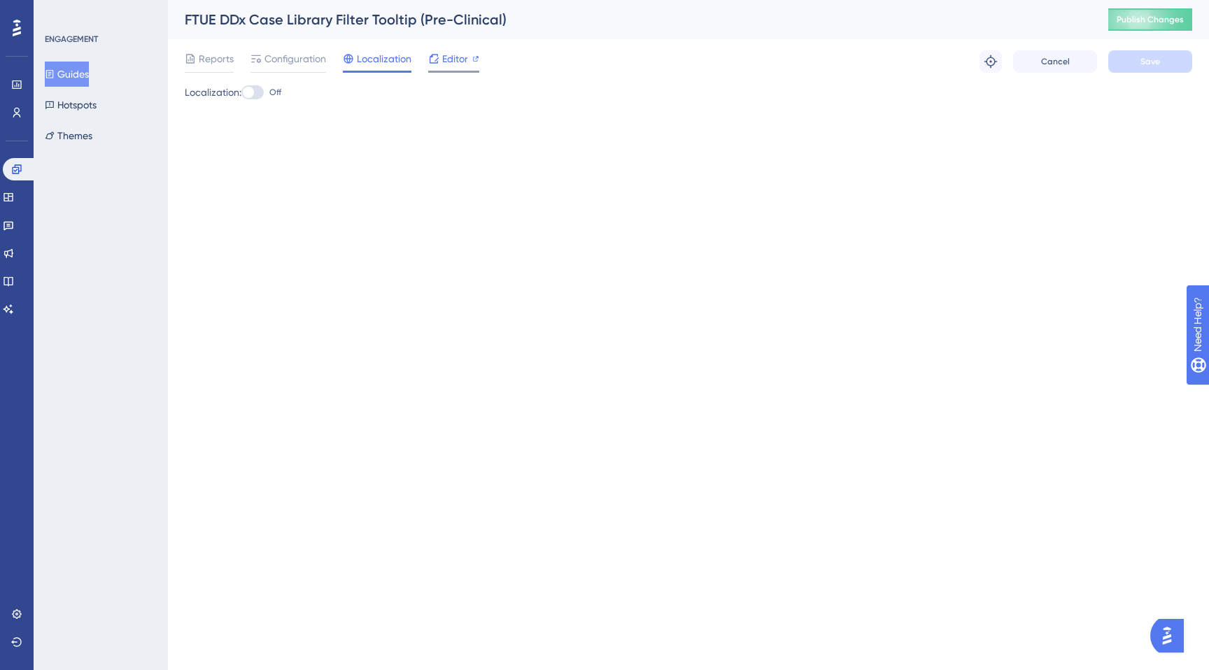
click at [444, 68] on div "Editor" at bounding box center [453, 61] width 51 height 22
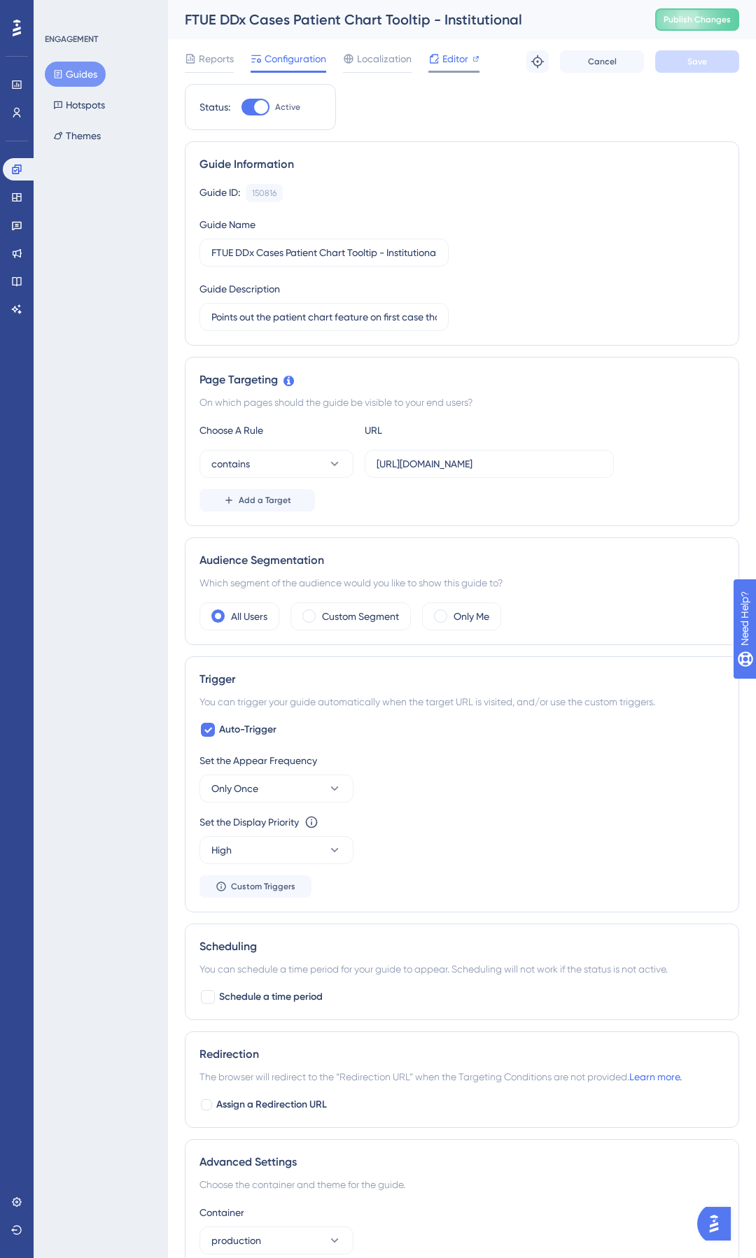
click at [449, 58] on span "Editor" at bounding box center [455, 58] width 26 height 17
click at [96, 71] on button "Guides" at bounding box center [75, 74] width 61 height 25
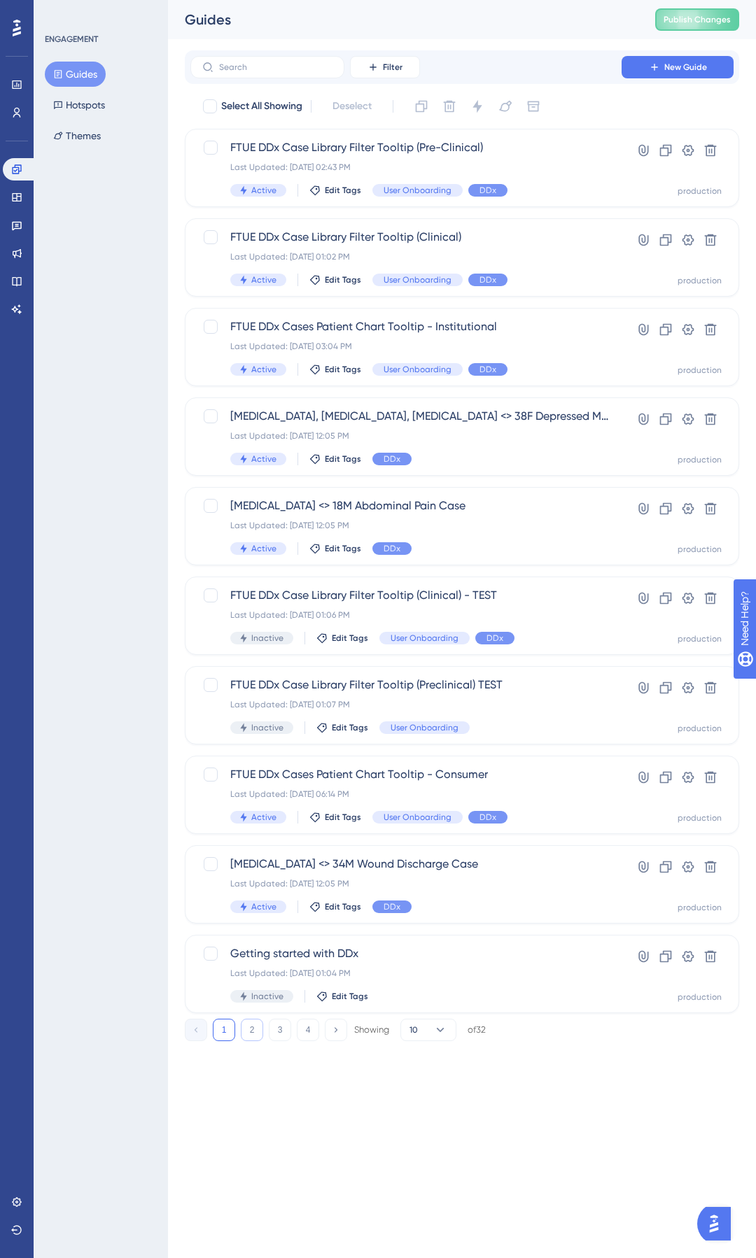
click at [248, 1029] on button "2" at bounding box center [252, 1030] width 22 height 22
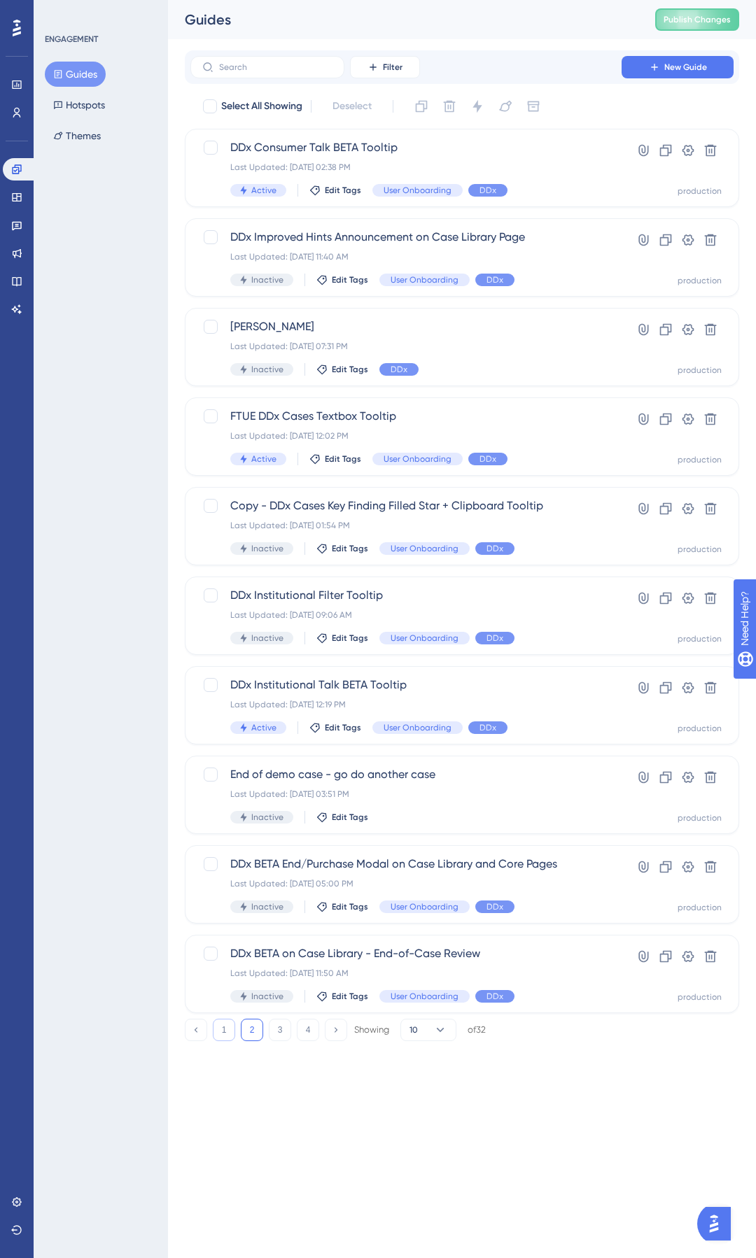
click at [218, 1036] on button "1" at bounding box center [224, 1030] width 22 height 22
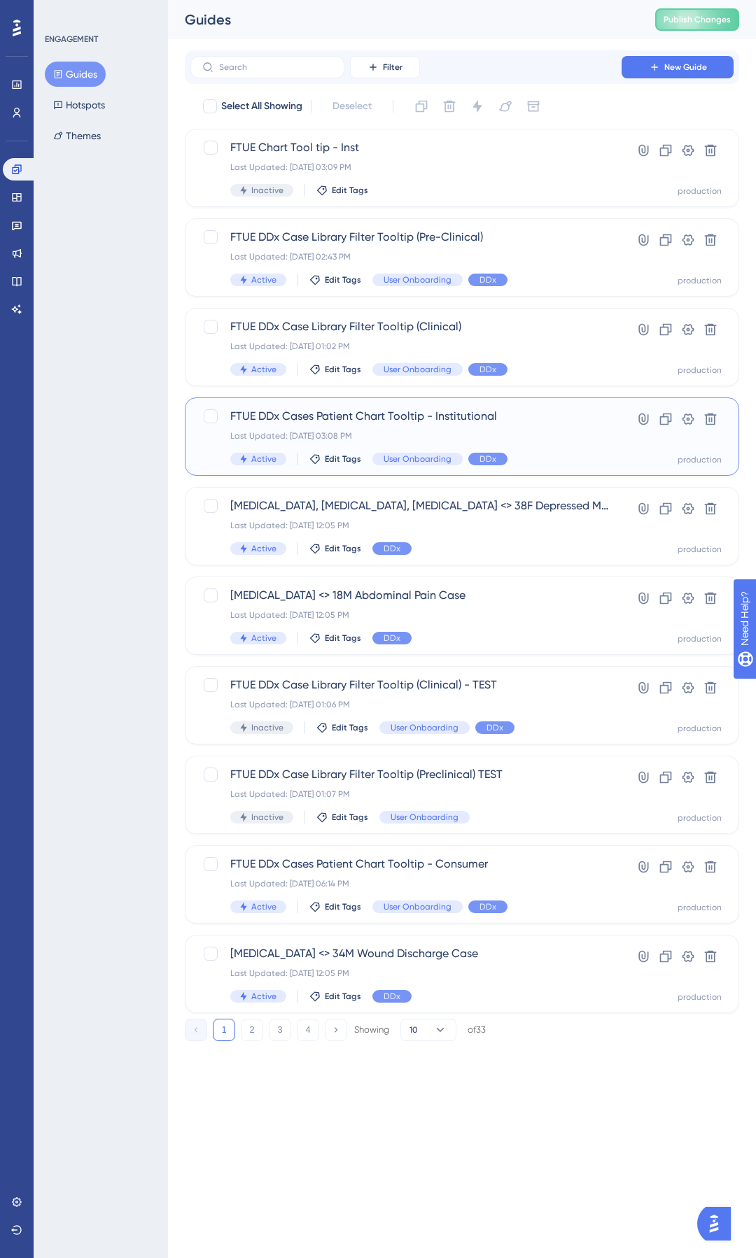
click at [529, 423] on span "FTUE DDx Cases Patient Chart Tooltip - Institutional" at bounding box center [405, 416] width 351 height 17
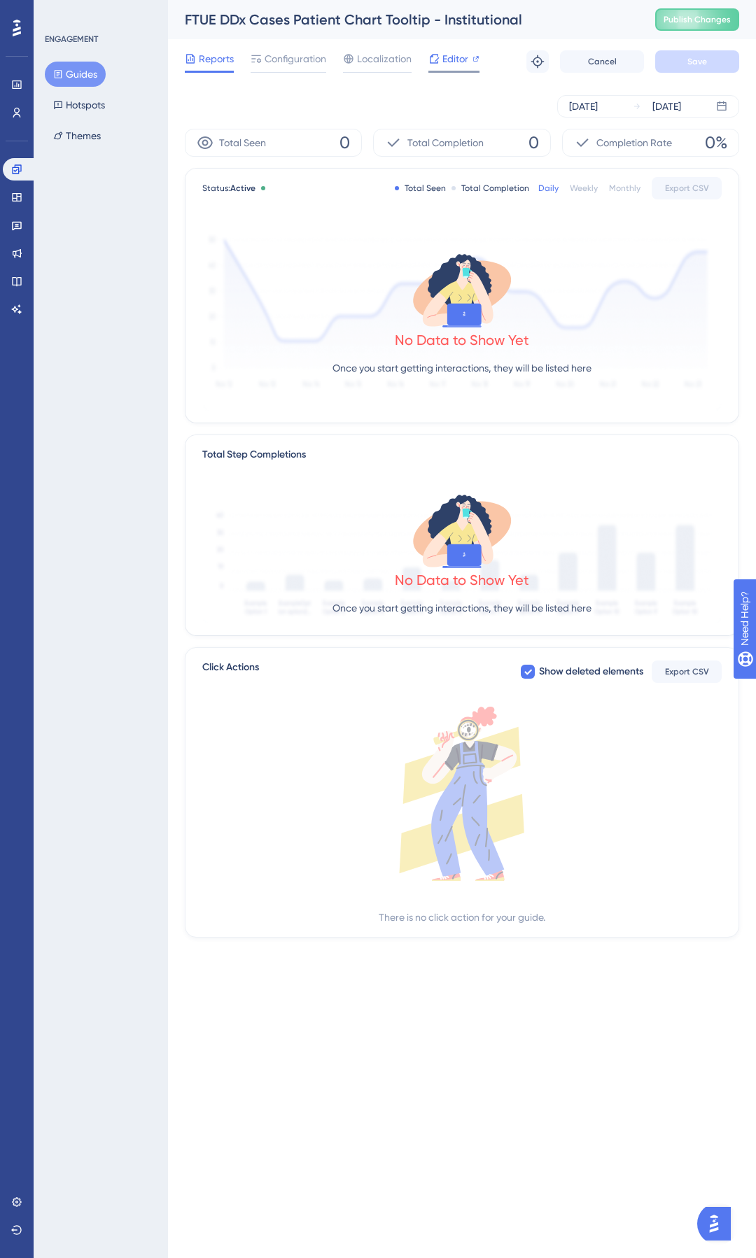
click at [446, 66] on span "Editor" at bounding box center [455, 58] width 26 height 17
click at [442, 62] on span "Editor" at bounding box center [455, 58] width 26 height 17
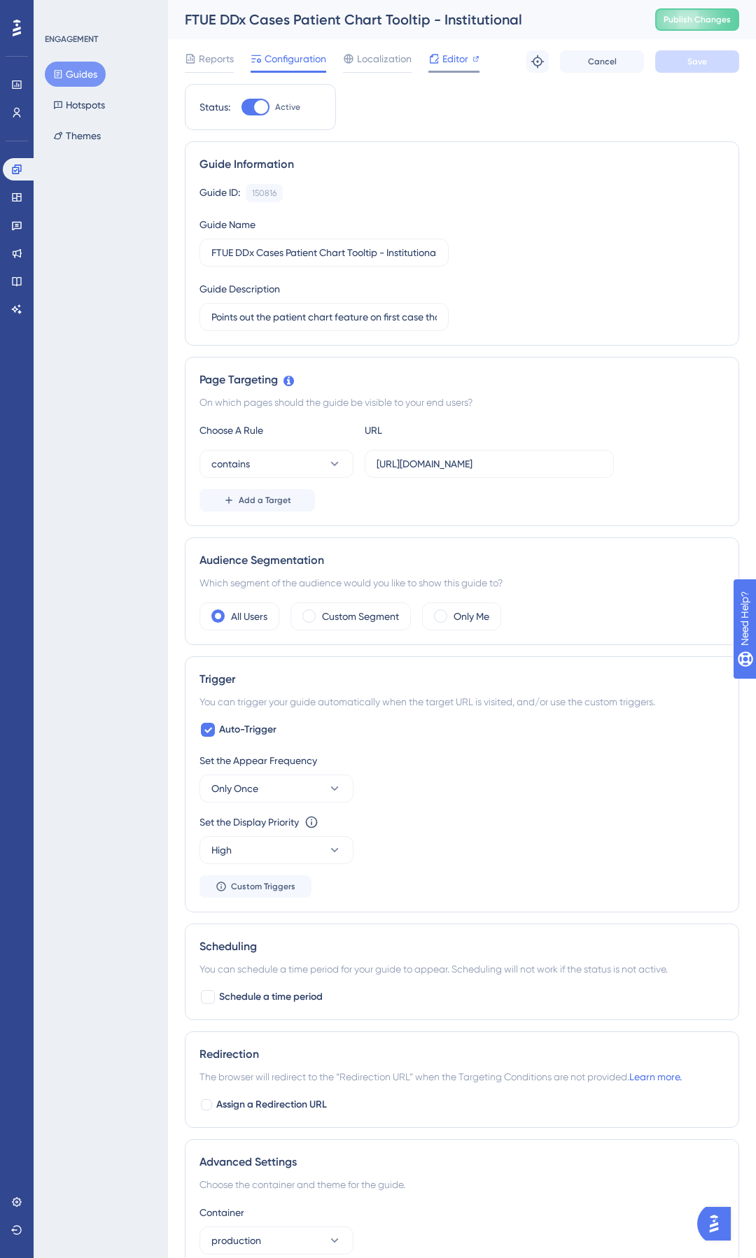
click at [463, 66] on span "Editor" at bounding box center [455, 58] width 26 height 17
click at [329, 467] on icon at bounding box center [334, 464] width 14 height 14
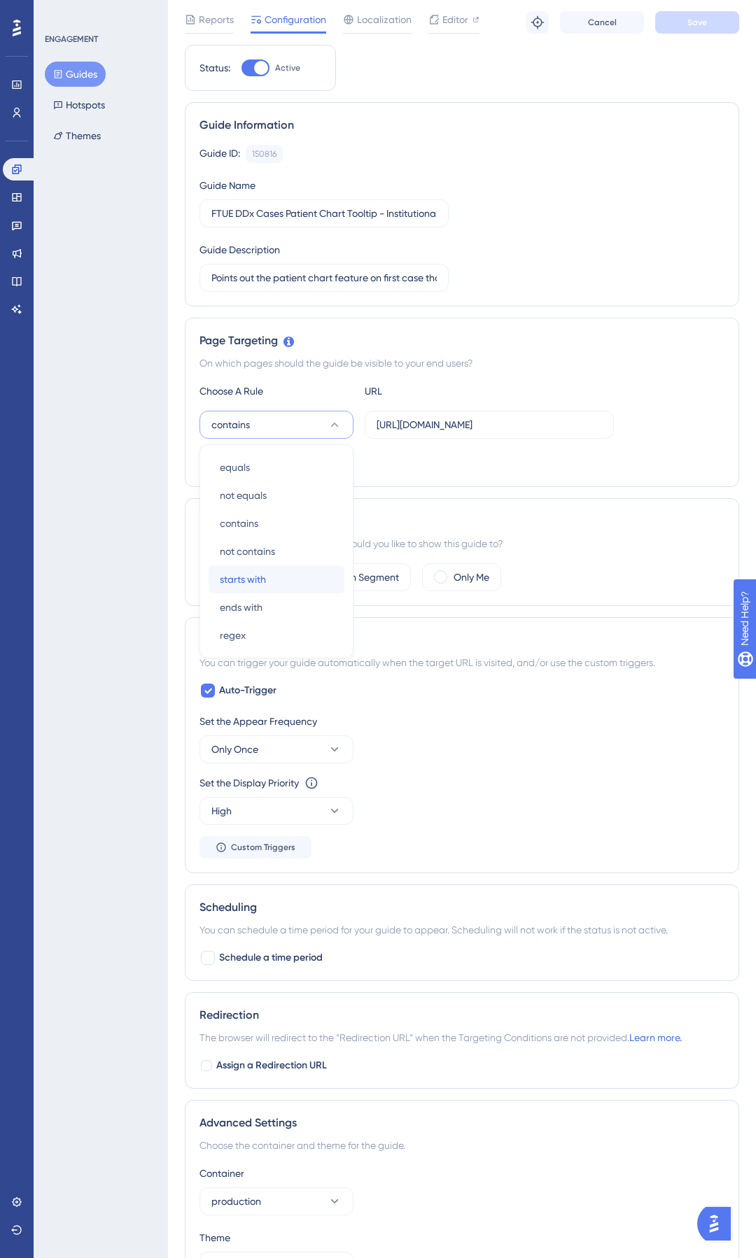
click at [285, 577] on div "starts with starts with" at bounding box center [276, 579] width 113 height 28
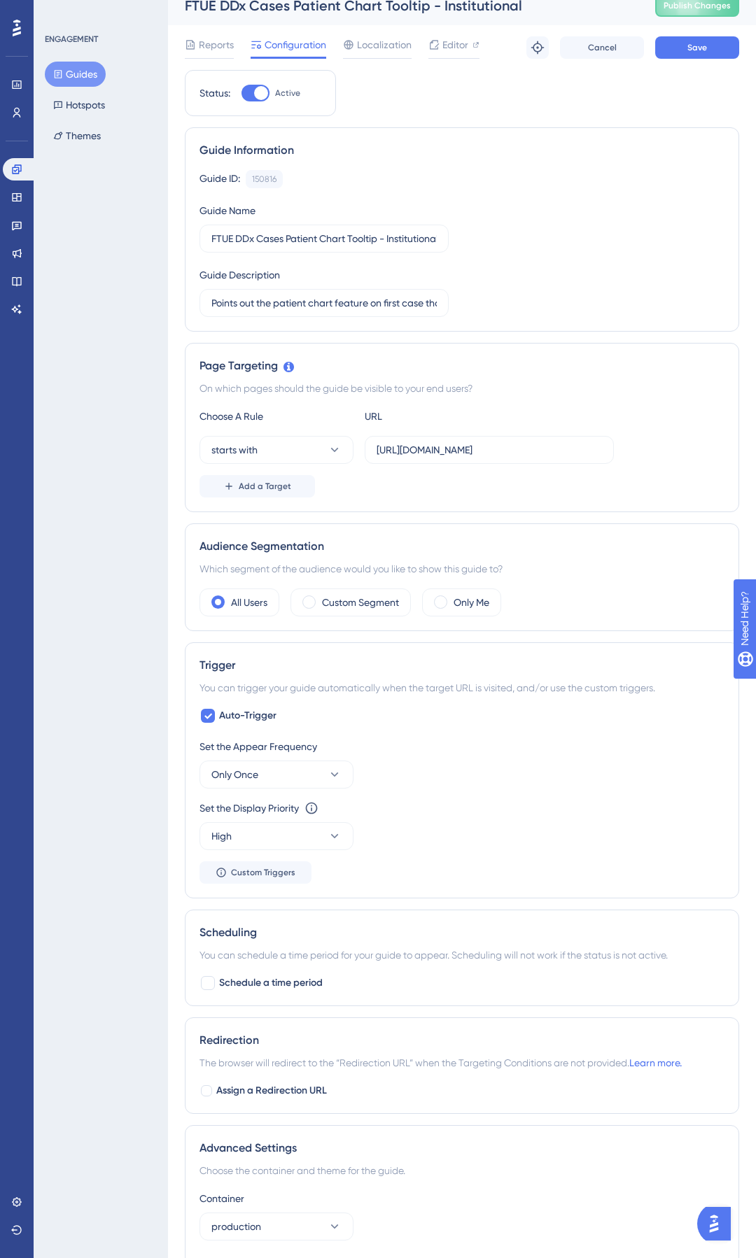
scroll to position [0, 0]
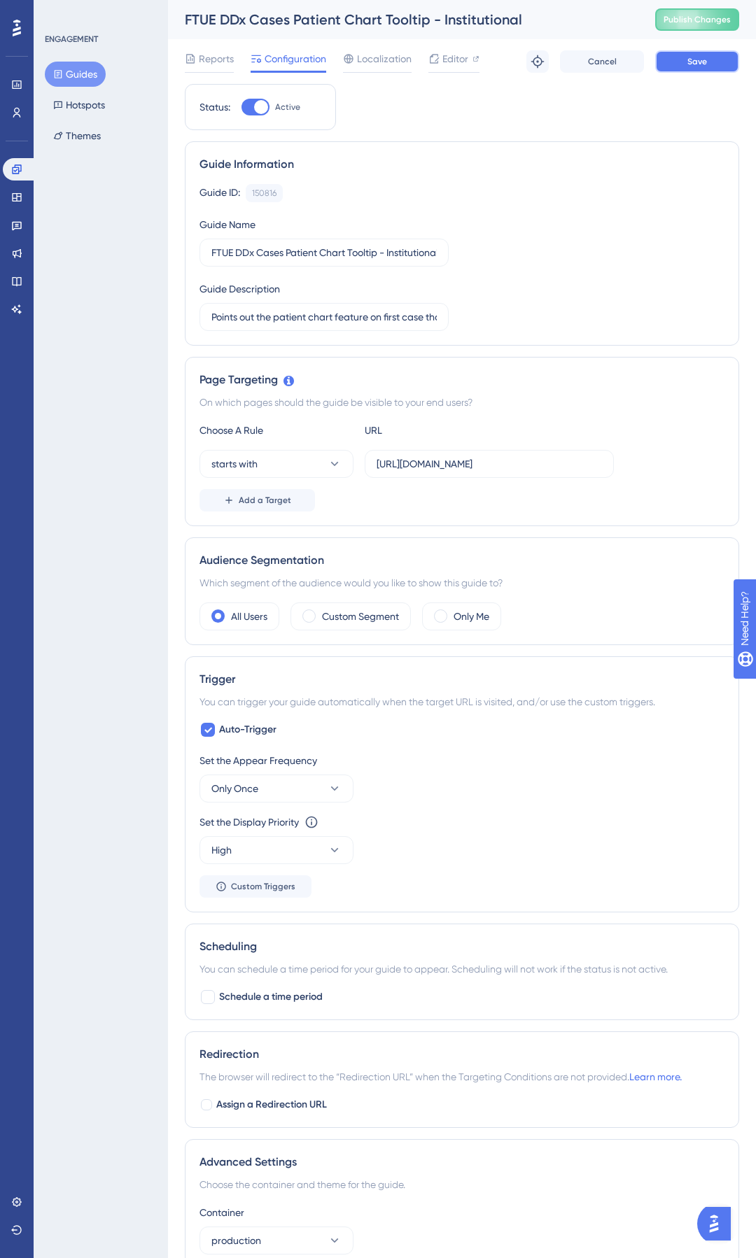
click at [684, 65] on button "Save" at bounding box center [697, 61] width 84 height 22
